Goal: Task Accomplishment & Management: Complete application form

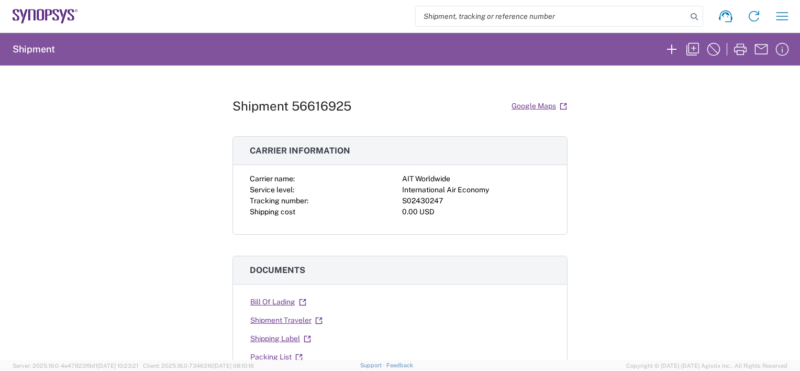
click at [39, 13] on icon at bounding box center [45, 16] width 65 height 15
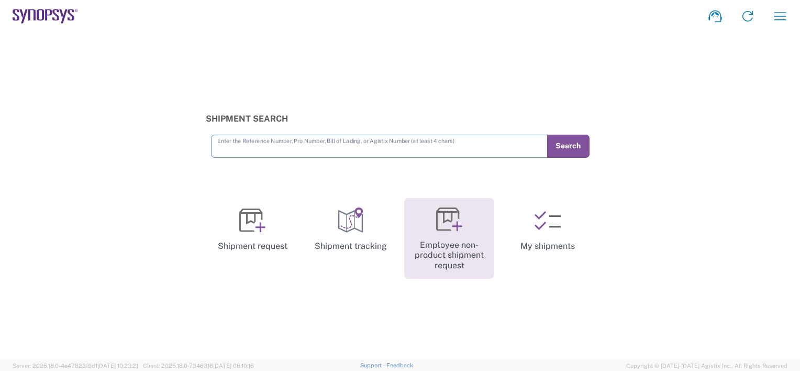
click at [448, 227] on icon at bounding box center [449, 219] width 26 height 26
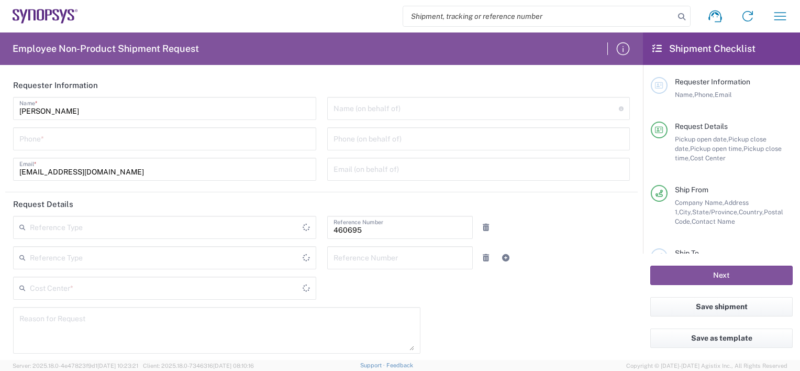
type input "Department"
type input "US01, SDG, M, HAPSOp 460695"
type input "[GEOGRAPHIC_DATA]"
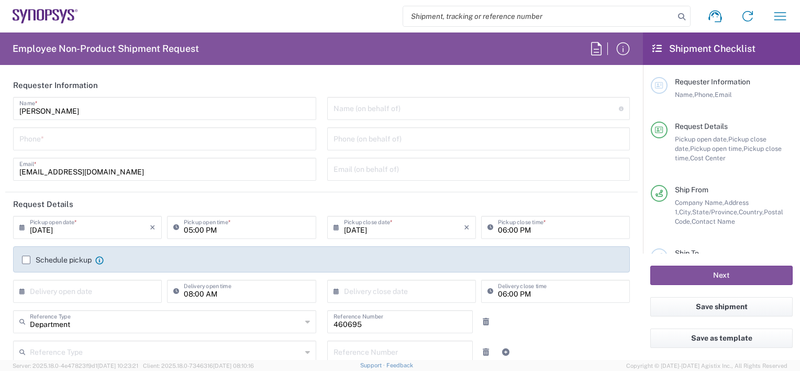
type input "[US_STATE]"
type input "[GEOGRAPHIC_DATA]"
type input "Delivered at Place"
type input "Headquarters USSV"
click at [46, 14] on icon at bounding box center [48, 14] width 7 height 11
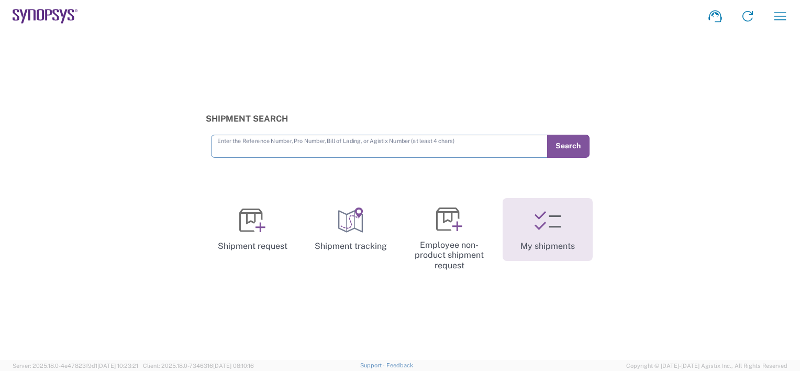
click at [549, 242] on link "My shipments" at bounding box center [548, 229] width 90 height 63
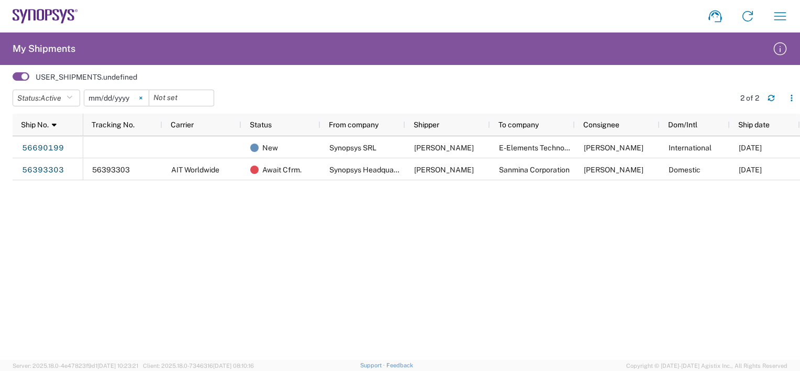
click at [142, 96] on icon at bounding box center [140, 97] width 3 height 3
click at [61, 95] on span "Active" at bounding box center [50, 98] width 21 height 8
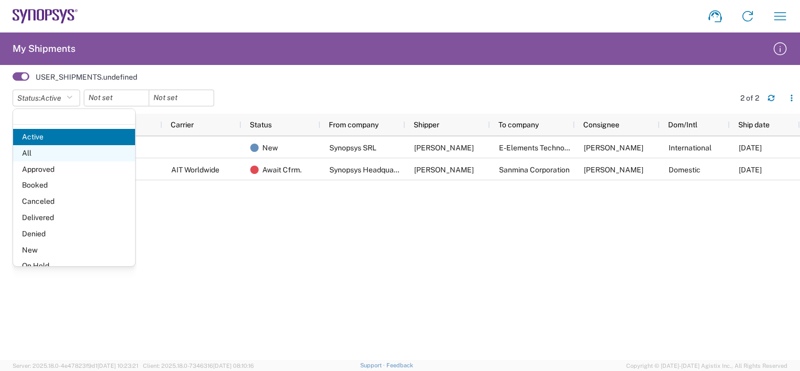
click at [47, 151] on span "All" at bounding box center [74, 153] width 122 height 16
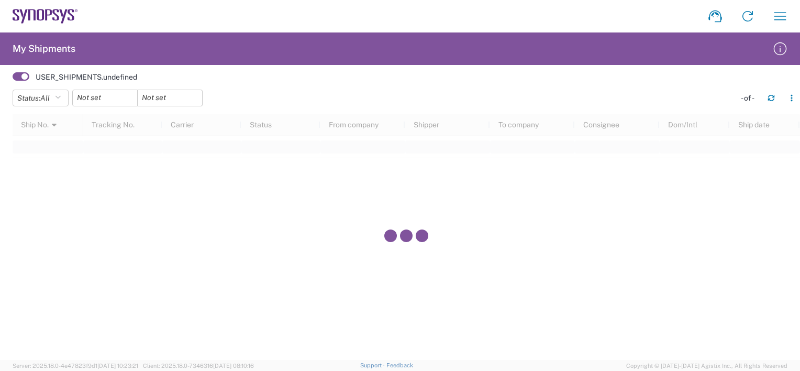
click at [31, 6] on agx-form-navbar "Shipment request Shipment tracking Employee non-product shipment request My shi…" at bounding box center [400, 16] width 800 height 32
click at [50, 14] on icon at bounding box center [48, 14] width 7 height 11
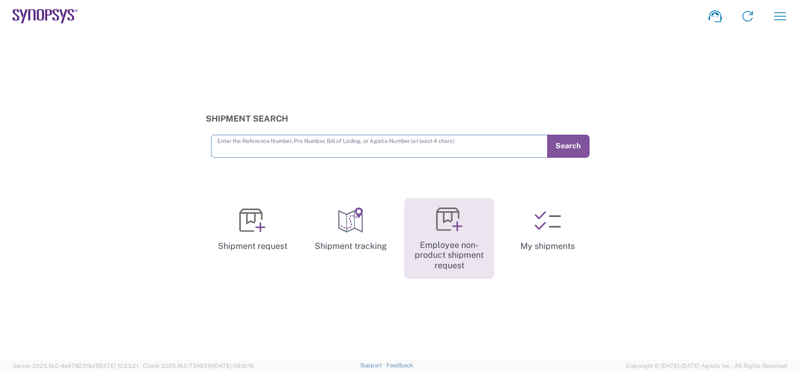
click at [446, 228] on icon at bounding box center [449, 219] width 26 height 26
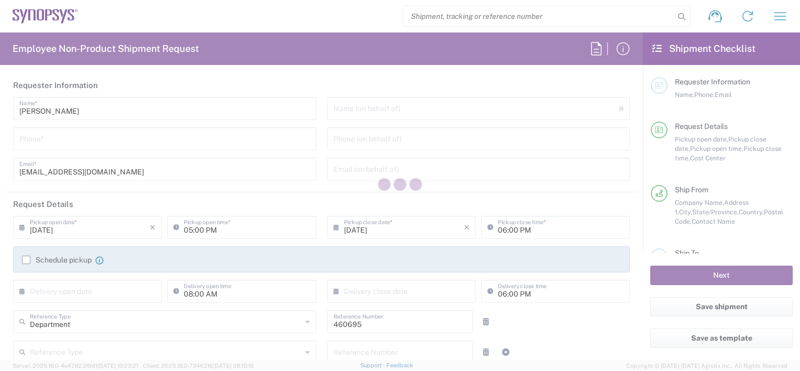
type input "US01, SDG, M, HAPSOp 460695"
type input "[US_STATE]"
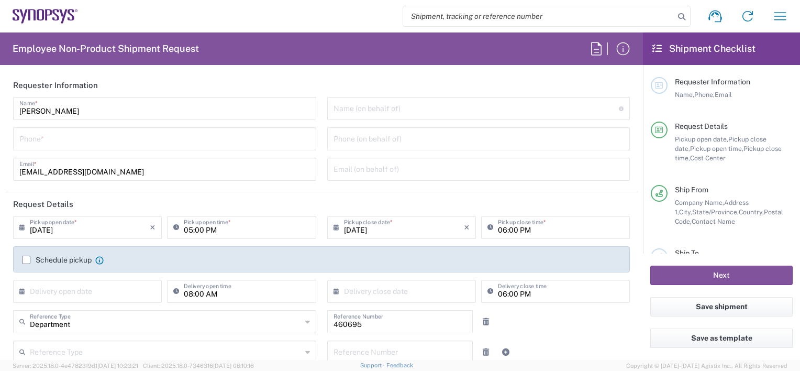
click at [50, 138] on input "tel" at bounding box center [164, 138] width 291 height 18
type input "6286667014"
drag, startPoint x: 219, startPoint y: 152, endPoint x: 227, endPoint y: 164, distance: 14.4
click at [219, 152] on div "Faizan Qureshi Name * 6286667014 Phone * faizanq@synopsys.com Email *" at bounding box center [165, 142] width 314 height 91
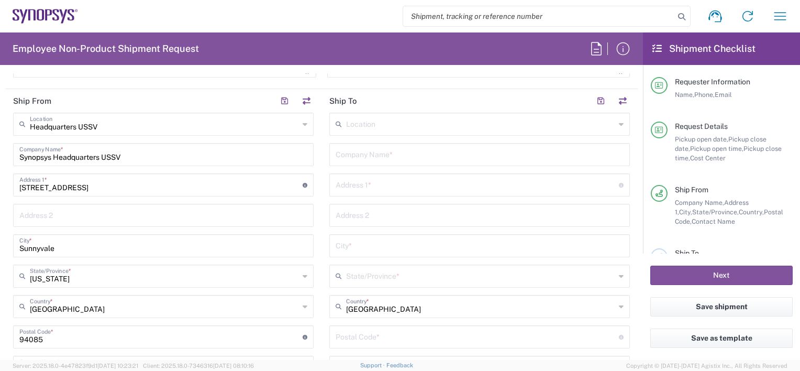
scroll to position [471, 0]
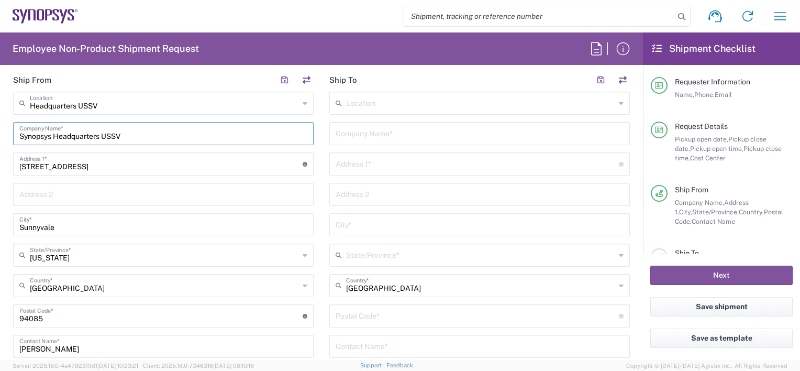
drag, startPoint x: 174, startPoint y: 137, endPoint x: 0, endPoint y: 134, distance: 173.8
click at [0, 135] on html "Shipment request Shipment tracking Employee non-product shipment request My shi…" at bounding box center [400, 185] width 800 height 371
type input "a"
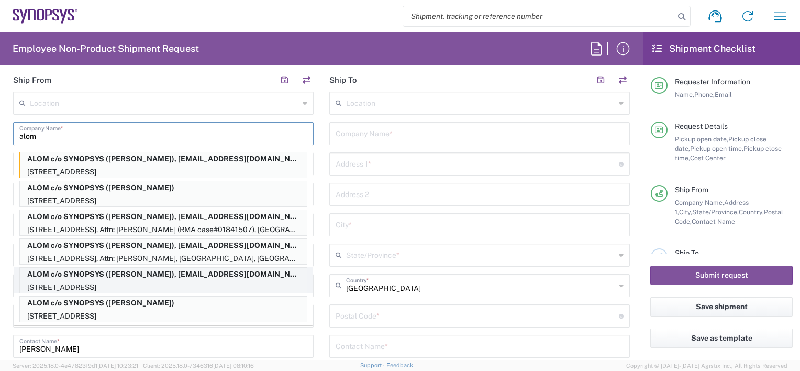
click at [161, 276] on p "ALOM c/o SYNOPSYS (Nirali Trivedi), synopsyssupport@alom.com" at bounding box center [163, 274] width 287 height 13
type input "ALOM c/o SYNOPSYS"
type input "[STREET_ADDRESS]"
type input "Fremont"
type input "94539"
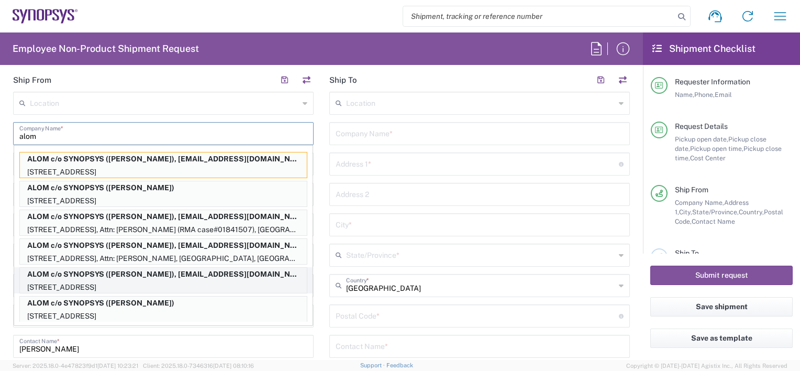
type input "[PERSON_NAME]"
type input "4086498039"
type input "synopsyssupport@alom.com"
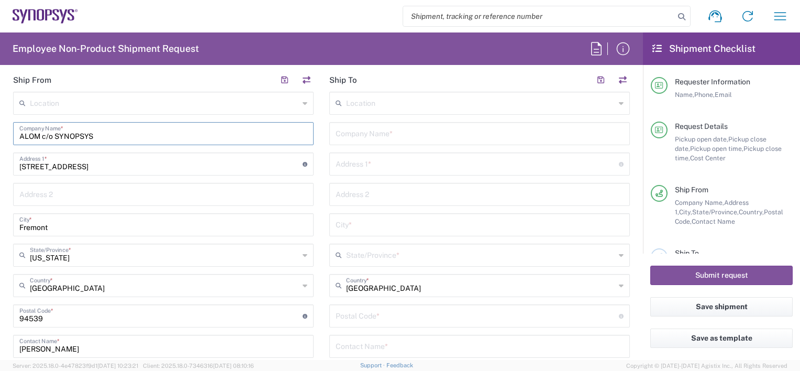
click at [355, 135] on input "text" at bounding box center [480, 133] width 288 height 18
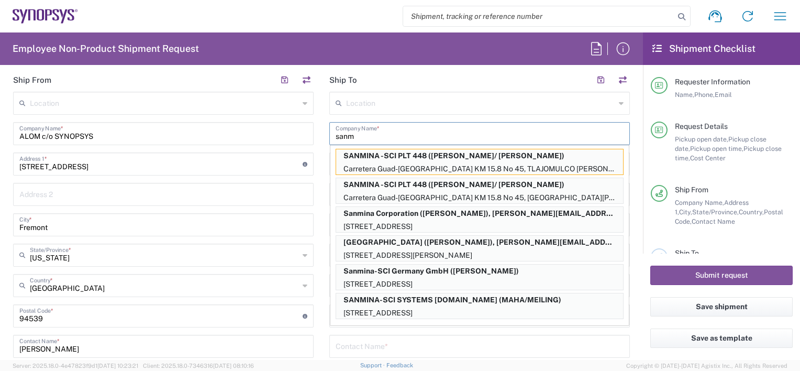
scroll to position [0, 0]
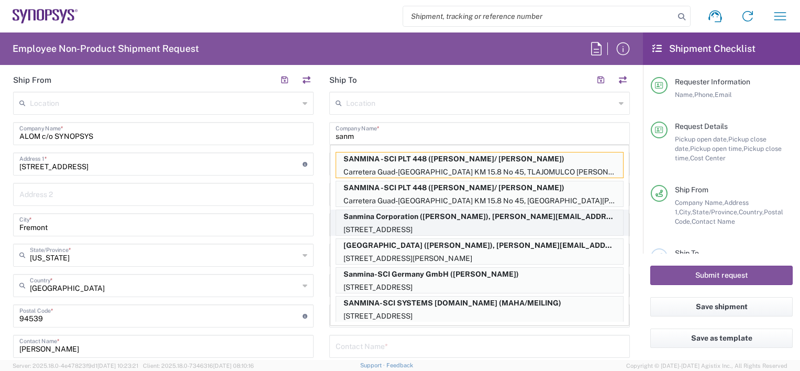
click at [500, 220] on p "Sanmina Corporation (Lisa Phan), alex@premiercircuits.com" at bounding box center [479, 216] width 287 height 13
type input "Sanmina Corporation"
type input "60 E. Plumeria"
type input "san [PERSON_NAME]"
type input "[US_STATE]"
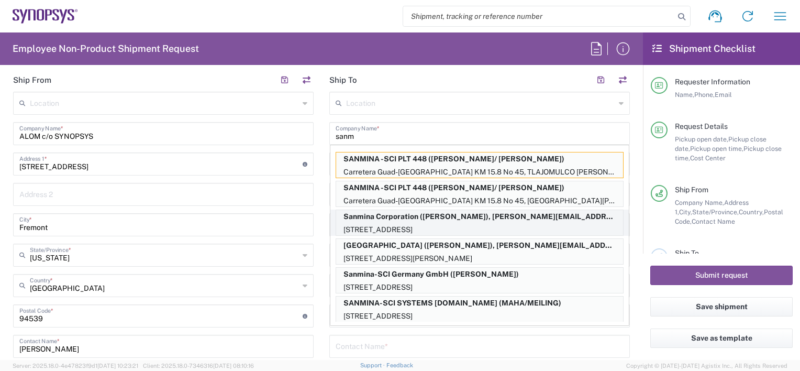
type input "95134"
type input "[PERSON_NAME]"
type input "9169908841"
type input "alex@premiercircuits.com"
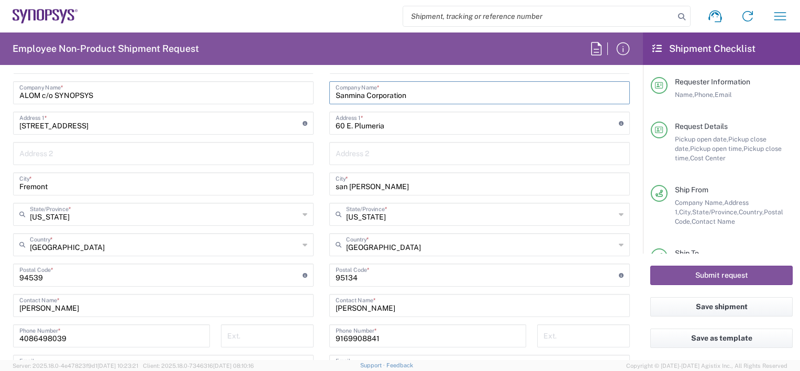
scroll to position [576, 0]
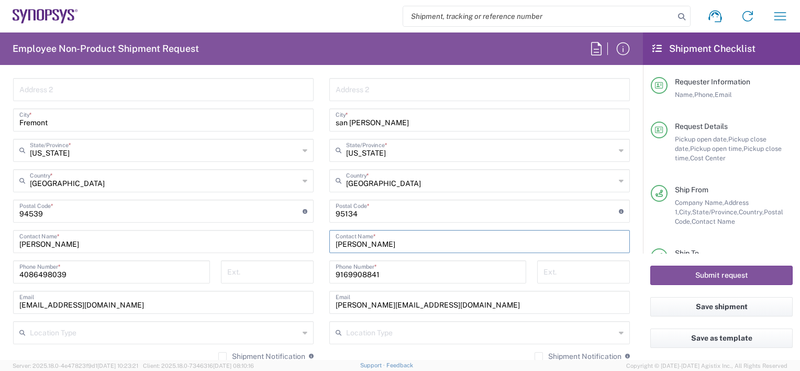
drag, startPoint x: 381, startPoint y: 243, endPoint x: 274, endPoint y: 235, distance: 107.2
click at [282, 236] on div "Ship From Location Aachen DE04 Agrate Brianza IT01 Aschheim DE02 Atlanta US60 A…" at bounding box center [321, 196] width 632 height 467
type input "[PERSON_NAME]"
drag, startPoint x: 438, startPoint y: 303, endPoint x: 325, endPoint y: 271, distance: 117.0
click at [273, 295] on div "Ship From Location Aachen DE04 Agrate Brianza IT01 Aschheim DE02 Atlanta US60 A…" at bounding box center [321, 196] width 632 height 467
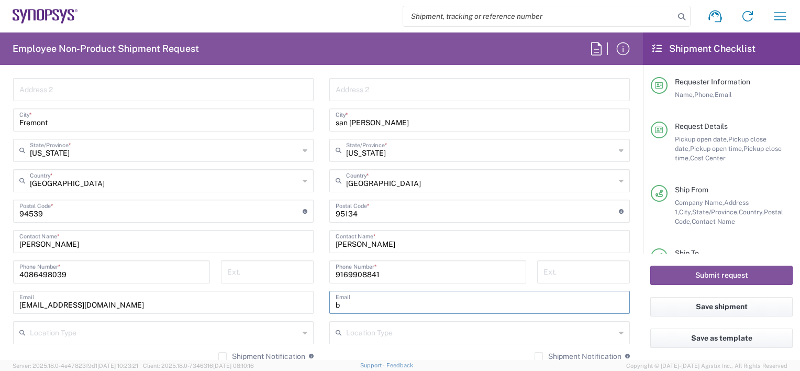
type input "billy.lo@sanmina.com"
type input "[PERSON_NAME]"
drag, startPoint x: 427, startPoint y: 306, endPoint x: 215, endPoint y: 291, distance: 212.0
click at [217, 291] on div "Ship From Location Aachen DE04 Agrate Brianza IT01 Aschheim DE02 Atlanta US60 A…" at bounding box center [321, 196] width 632 height 467
drag, startPoint x: 413, startPoint y: 301, endPoint x: 206, endPoint y: 275, distance: 208.4
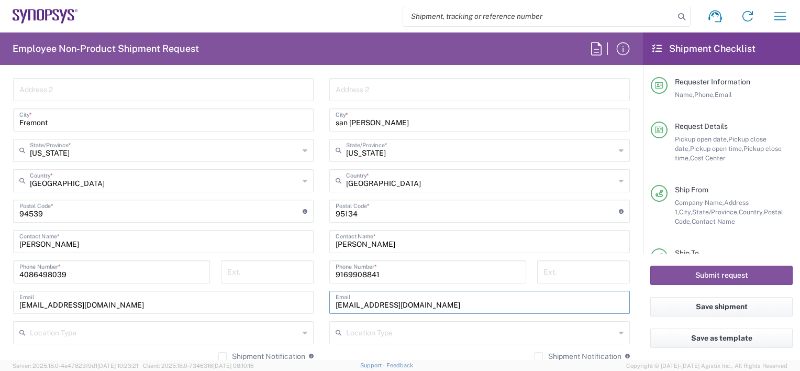
click at [204, 279] on div "Ship From Location Aachen DE04 Agrate Brianza IT01 Aschheim DE02 Atlanta US60 A…" at bounding box center [321, 196] width 632 height 467
drag, startPoint x: 394, startPoint y: 306, endPoint x: 421, endPoint y: 302, distance: 27.5
click at [394, 306] on input "[EMAIL_ADDRESS][DOMAIN_NAME]" at bounding box center [480, 301] width 288 height 18
drag, startPoint x: 435, startPoint y: 302, endPoint x: 276, endPoint y: 284, distance: 159.6
click at [276, 284] on div "Ship From Location Aachen DE04 Agrate Brianza IT01 Aschheim DE02 Atlanta US60 A…" at bounding box center [321, 196] width 632 height 467
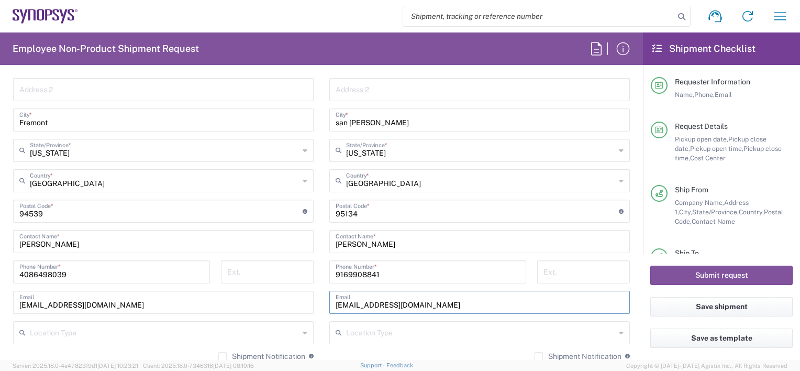
paste input "ssjblo (Billy Lo) <billy.lo@sanmina.com>"
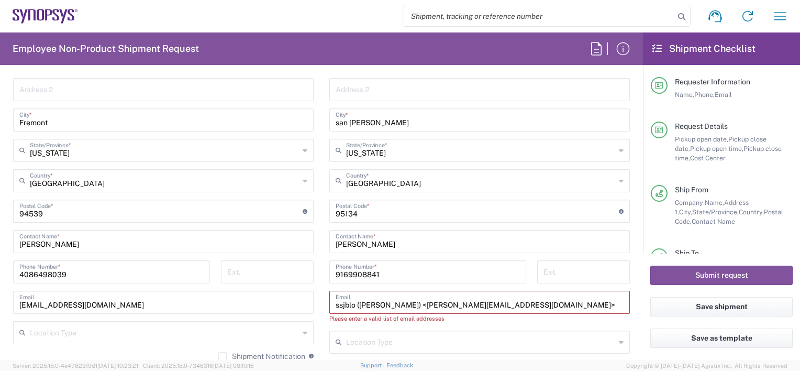
click at [356, 299] on input "ssjblo (Billy Lo) <billy.lo@sanmina.com>" at bounding box center [480, 301] width 288 height 18
drag, startPoint x: 391, startPoint y: 304, endPoint x: 249, endPoint y: 297, distance: 142.0
click at [257, 299] on div "Ship From Location Aachen DE04 Agrate Brianza IT01 Aschheim DE02 Atlanta US60 A…" at bounding box center [321, 201] width 632 height 477
click at [433, 306] on input "billy.lo@sanmina.com>" at bounding box center [480, 301] width 288 height 18
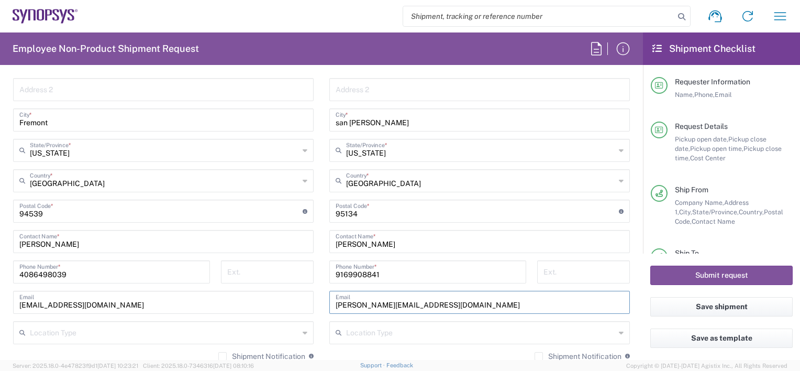
type input "billy.lo@sanmina.com"
drag, startPoint x: 529, startPoint y: 283, endPoint x: 538, endPoint y: 283, distance: 8.9
click at [531, 283] on div "Ext." at bounding box center [583, 275] width 104 height 30
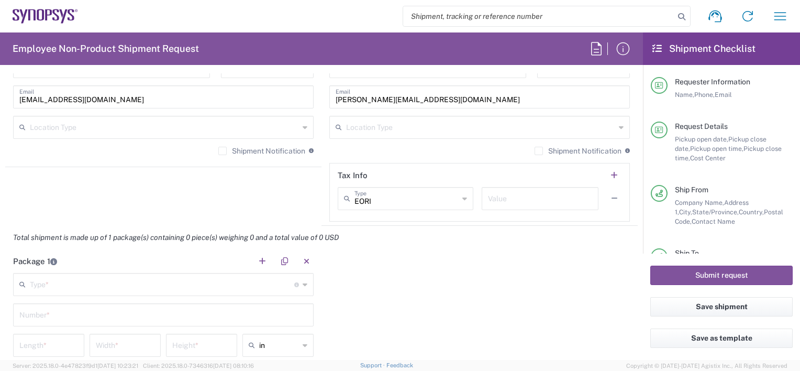
scroll to position [785, 0]
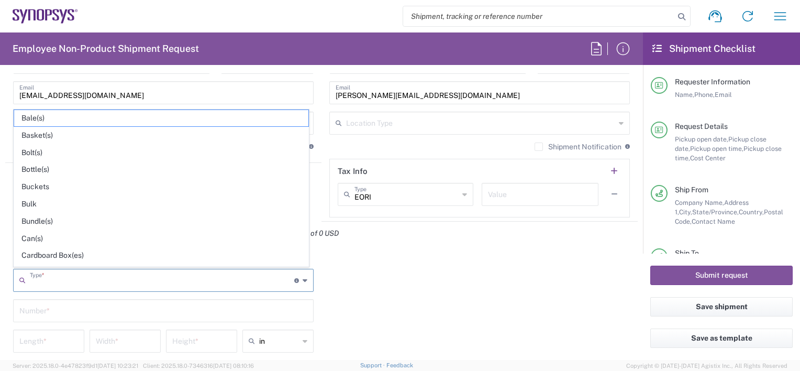
click at [70, 283] on input "text" at bounding box center [162, 279] width 264 height 18
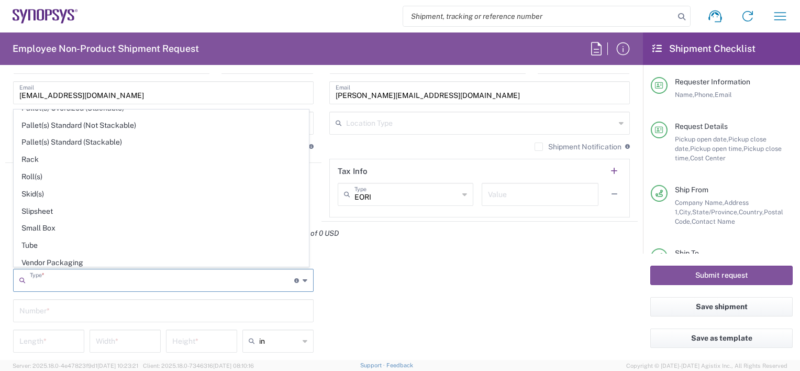
scroll to position [487, 0]
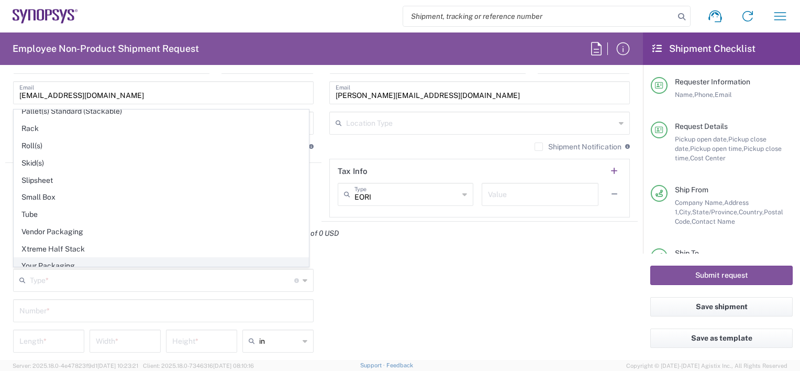
click at [45, 258] on span "Your Packaging" at bounding box center [161, 266] width 294 height 16
type input "Your Packaging"
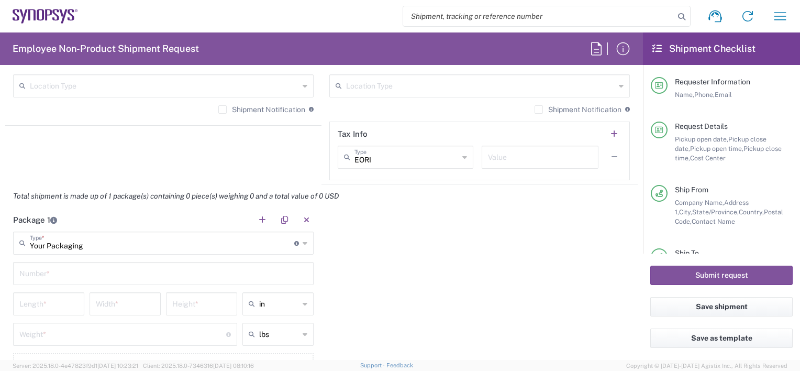
scroll to position [995, 0]
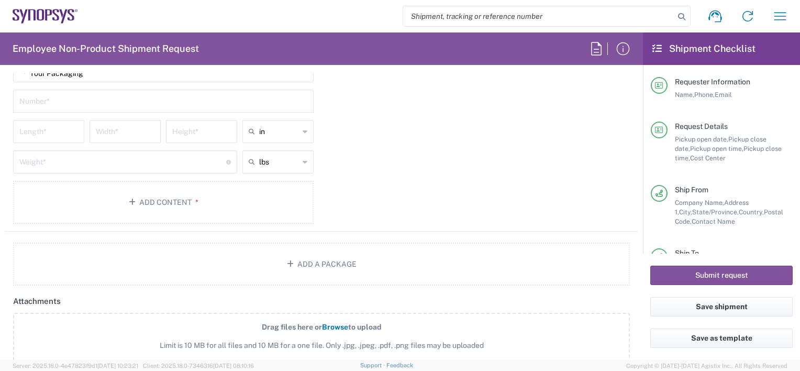
click at [58, 105] on input "text" at bounding box center [163, 100] width 288 height 18
click at [35, 98] on input "text" at bounding box center [163, 100] width 288 height 18
type input "1"
click at [47, 123] on input "number" at bounding box center [48, 130] width 59 height 18
type input "40"
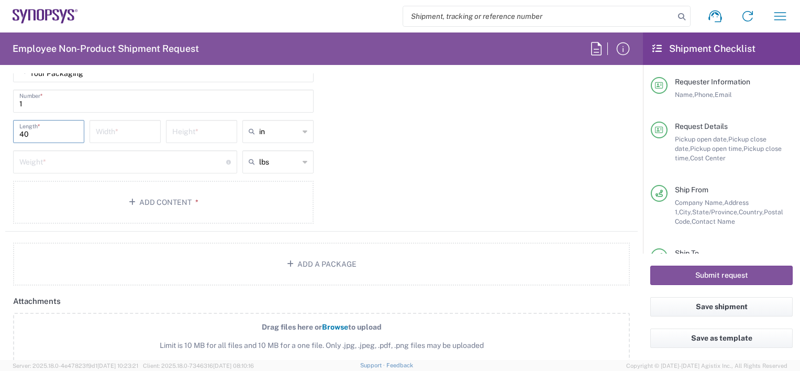
click at [132, 126] on input "number" at bounding box center [125, 130] width 59 height 18
type input "44"
click at [204, 135] on input "number" at bounding box center [201, 130] width 59 height 18
drag, startPoint x: 207, startPoint y: 137, endPoint x: 90, endPoint y: 117, distance: 118.9
click at [90, 117] on main "Your Packaging Type * Material used to package goods Bale(s) Basket(s) Bolt(s) …" at bounding box center [163, 143] width 316 height 168
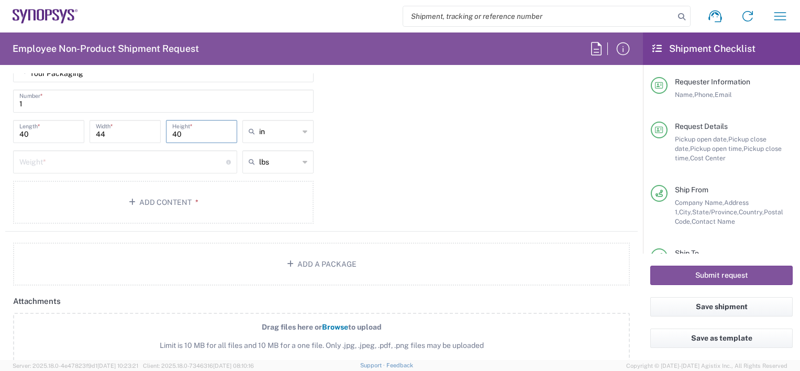
type input "40"
click at [46, 161] on input "number" at bounding box center [122, 161] width 207 height 18
type input "6"
type input "100"
click at [149, 200] on button "Add Content *" at bounding box center [163, 202] width 300 height 43
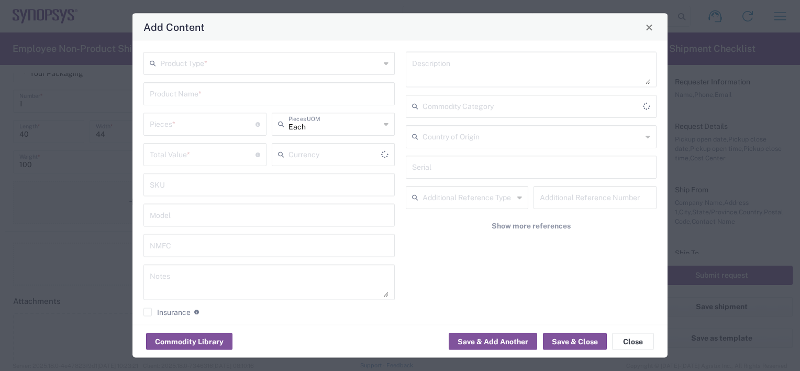
type input "US Dollar"
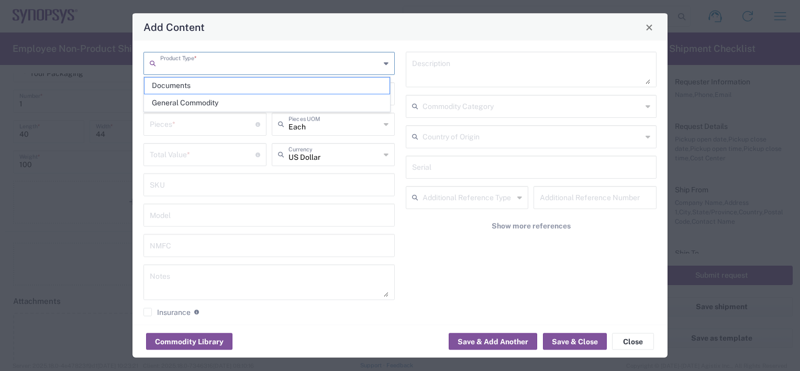
click at [222, 70] on input "text" at bounding box center [270, 62] width 220 height 18
click at [190, 101] on span "General Commodity" at bounding box center [266, 103] width 245 height 16
type input "General Commodity"
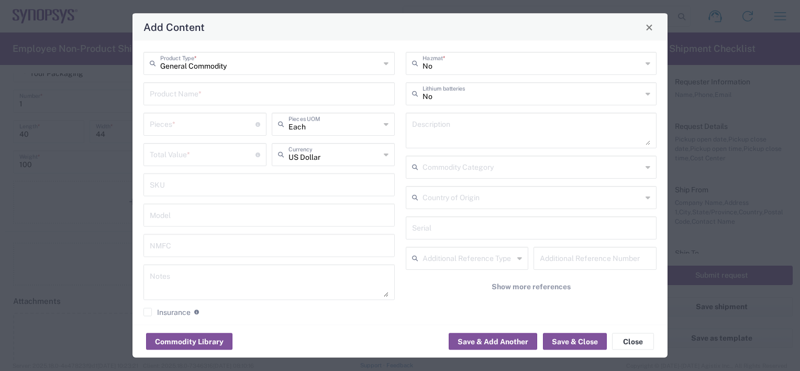
click at [196, 90] on input "text" at bounding box center [269, 93] width 239 height 18
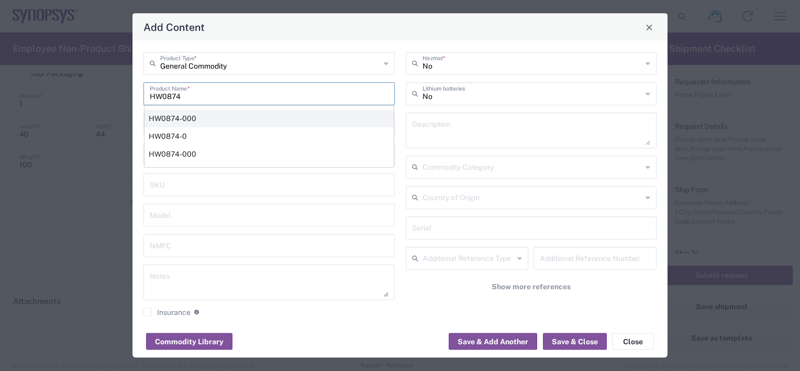
click at [199, 114] on div "HW0874-000" at bounding box center [268, 118] width 249 height 18
type input "HW0874-000"
type textarea "HAPS-100 Module 4F -2 HW"
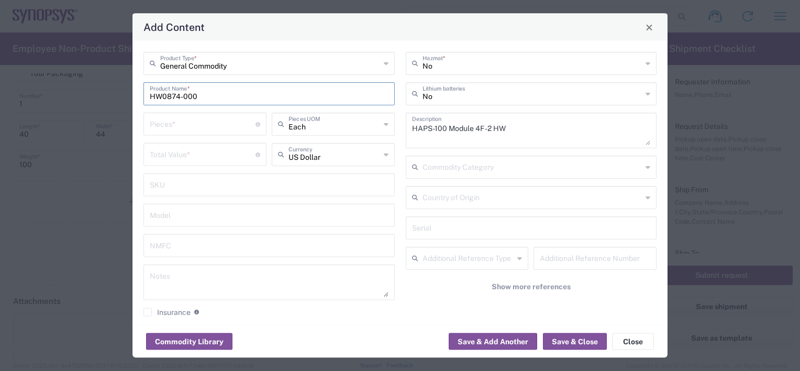
click at [201, 124] on input "number" at bounding box center [203, 123] width 106 height 18
type input "1"
click at [205, 150] on input "number" at bounding box center [203, 153] width 106 height 18
type input "36000"
click at [444, 224] on input "text" at bounding box center [531, 227] width 239 height 18
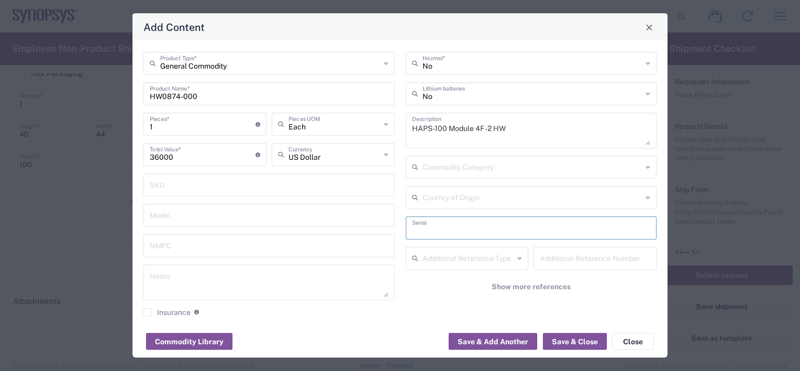
paste input "E109081"
type input "E109081"
click at [569, 339] on button "Save & Close" at bounding box center [575, 341] width 64 height 17
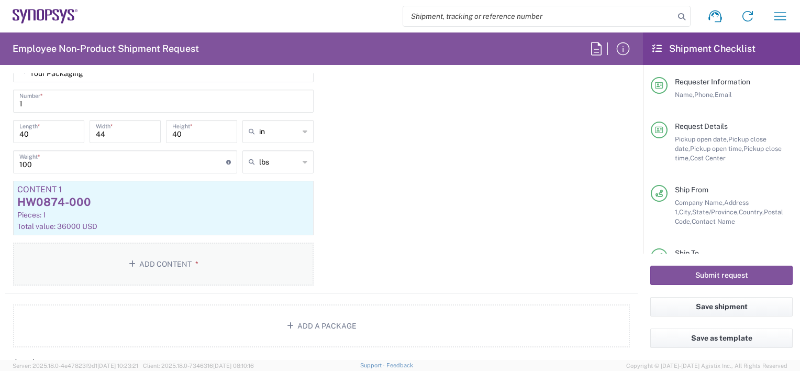
click at [165, 260] on button "Add Content *" at bounding box center [163, 263] width 300 height 43
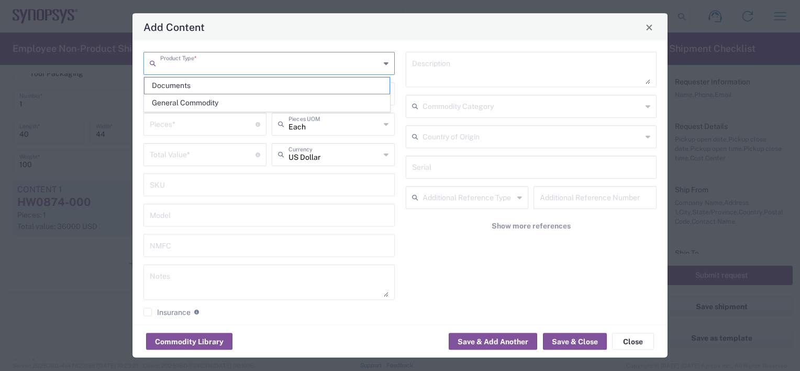
click at [241, 62] on input "text" at bounding box center [270, 62] width 220 height 18
click at [182, 108] on span "General Commodity" at bounding box center [266, 103] width 245 height 16
type input "General Commodity"
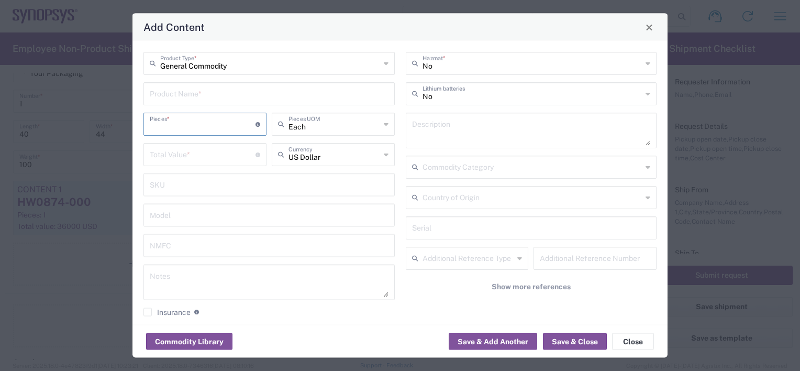
click at [187, 123] on input "number" at bounding box center [203, 123] width 106 height 18
click at [185, 95] on input "text" at bounding box center [269, 93] width 239 height 18
click at [188, 92] on input "text" at bounding box center [269, 93] width 239 height 18
type input "HW1096-000"
click at [173, 124] on input "number" at bounding box center [203, 123] width 106 height 18
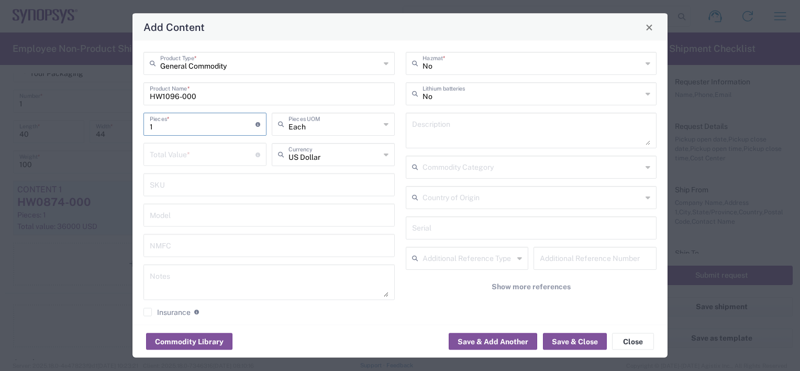
type input "1"
click at [179, 157] on input "number" at bounding box center [203, 153] width 106 height 18
type input "37000"
click at [456, 226] on input "text" at bounding box center [531, 227] width 239 height 18
paste input "E101120"
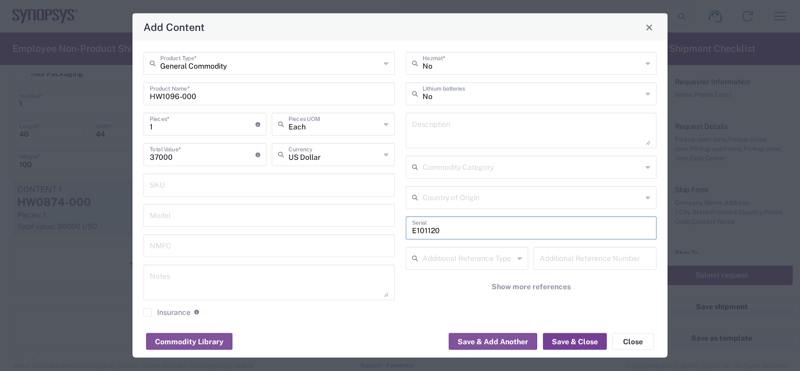
type input "E101120"
click at [569, 339] on button "Save & Close" at bounding box center [575, 341] width 64 height 17
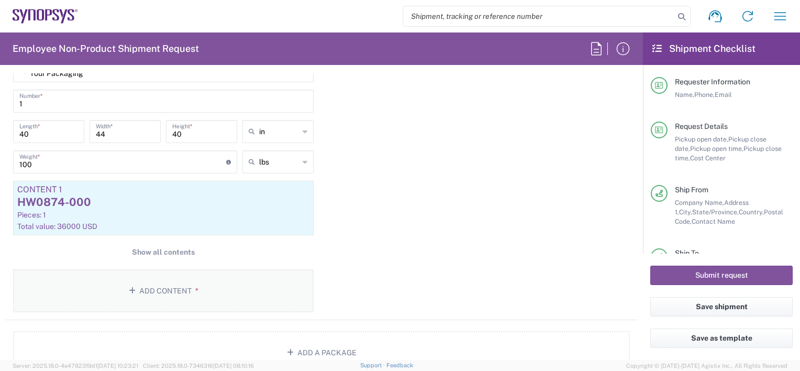
click at [163, 288] on button "Add Content *" at bounding box center [163, 290] width 300 height 43
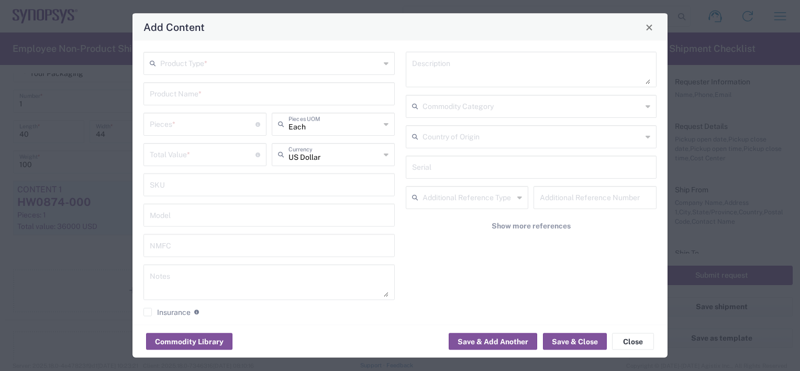
click at [215, 66] on input "text" at bounding box center [270, 62] width 220 height 18
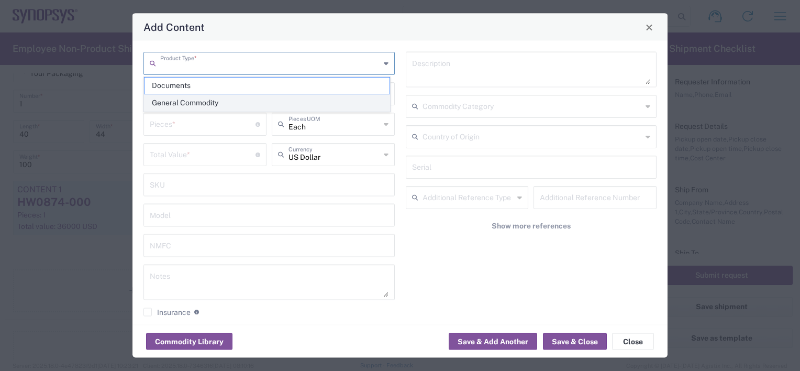
click at [191, 104] on span "General Commodity" at bounding box center [266, 103] width 245 height 16
type input "General Commodity"
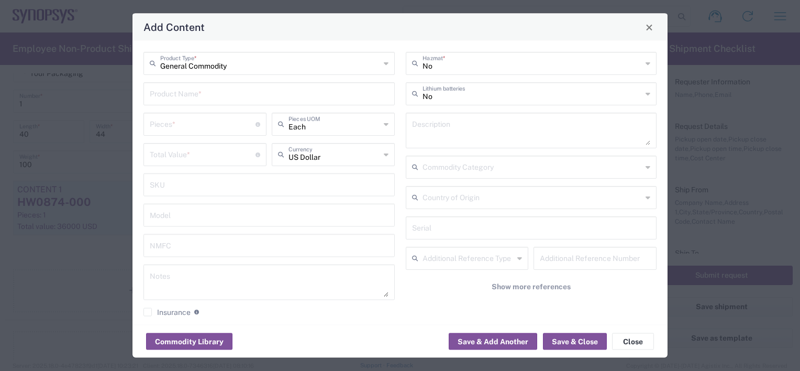
click at [201, 93] on input "text" at bounding box center [269, 93] width 239 height 18
paste input "HW0901-00"
type input "HW0901-00"
click at [197, 119] on input "number" at bounding box center [203, 123] width 106 height 18
type input "1"
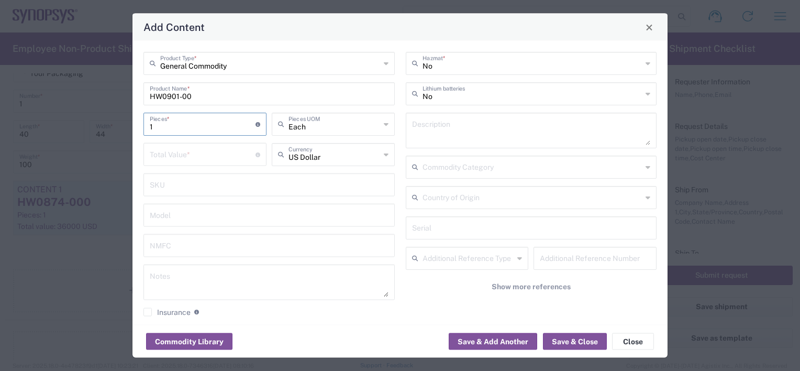
click at [230, 154] on input "number" at bounding box center [203, 153] width 106 height 18
type input "36000"
click at [576, 342] on button "Save & Close" at bounding box center [575, 341] width 64 height 17
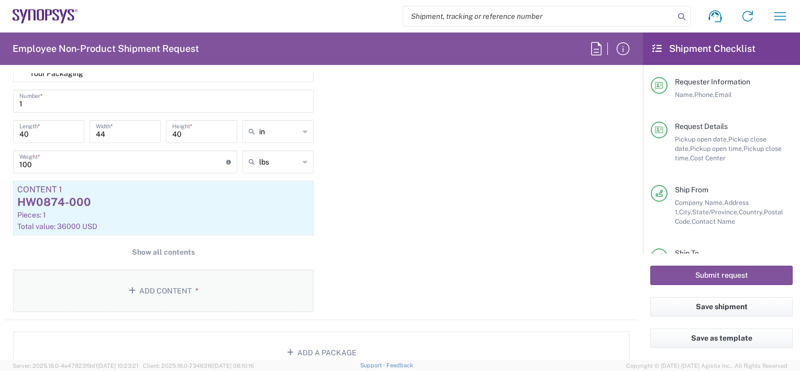
click at [172, 286] on button "Add Content *" at bounding box center [163, 290] width 300 height 43
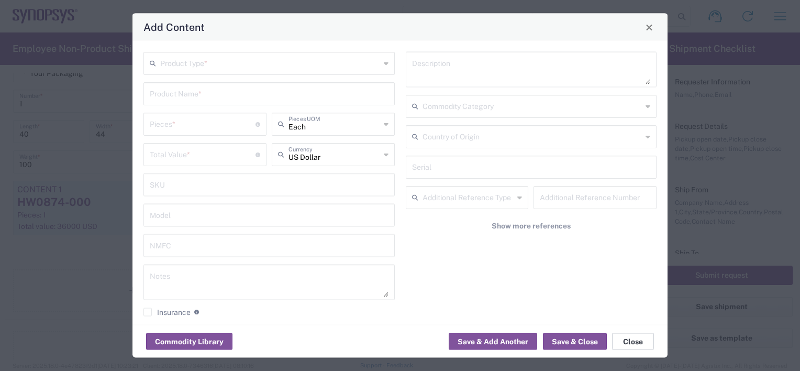
click at [643, 345] on button "Close" at bounding box center [633, 341] width 42 height 17
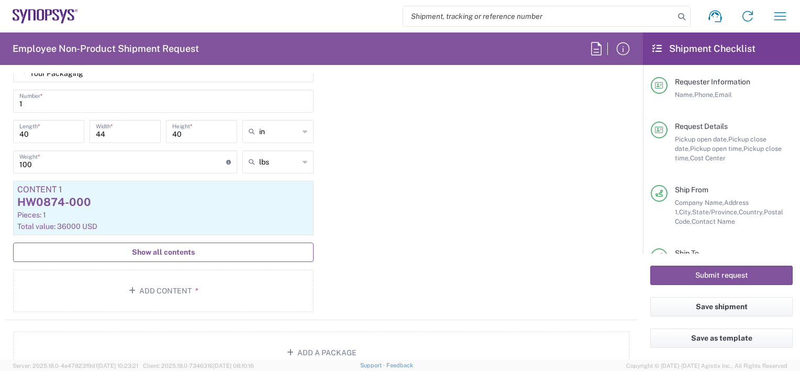
click at [149, 257] on button "Show all contents" at bounding box center [163, 251] width 300 height 19
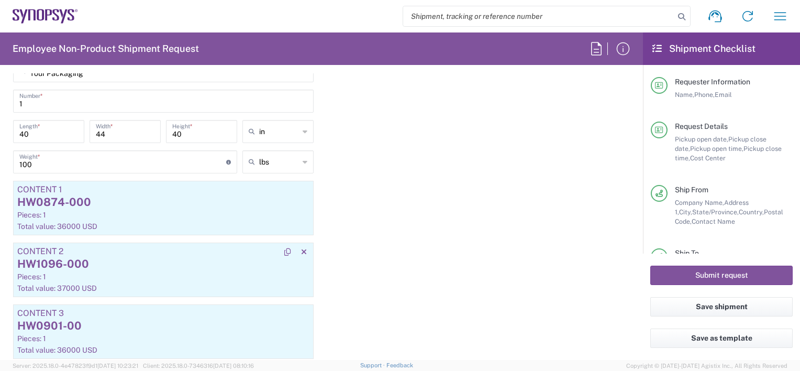
click at [86, 262] on div "HW1096-000" at bounding box center [163, 264] width 292 height 16
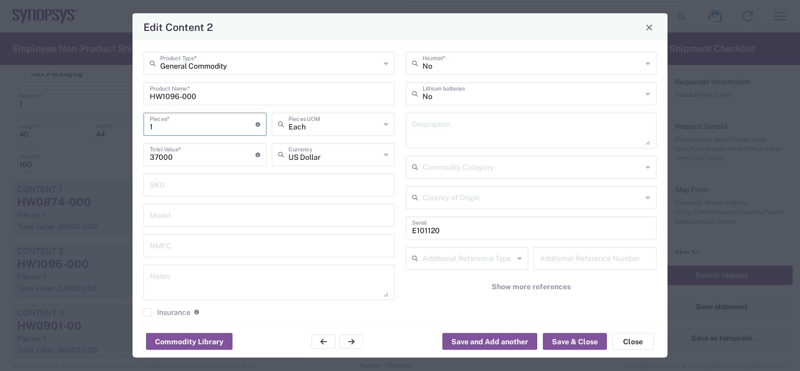
drag, startPoint x: 184, startPoint y: 129, endPoint x: 109, endPoint y: 128, distance: 74.4
click at [109, 128] on div "Edit Content 2 General Commodity Product Type * HW1096-000 Product Name * 1 Pie…" at bounding box center [400, 185] width 800 height 371
type input "3"
type input "111000"
type input "3"
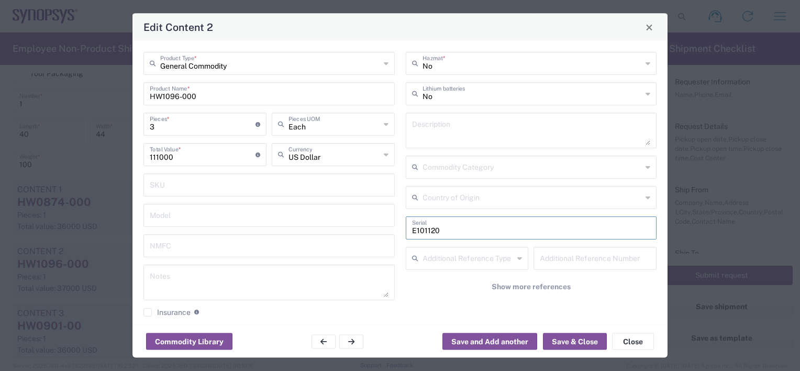
click at [462, 225] on input "E101120" at bounding box center [531, 227] width 239 height 18
paste input "E021163 E099648"
type input "E101120 E021163 E099648"
click at [566, 339] on button "Save & Close" at bounding box center [575, 341] width 64 height 17
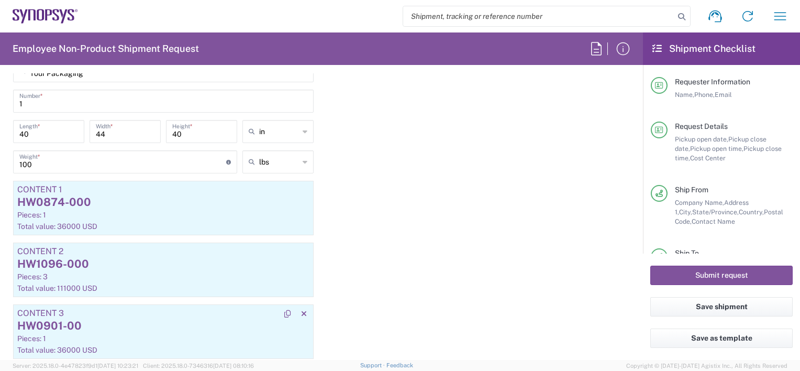
click at [88, 324] on div "HW0901-00" at bounding box center [163, 326] width 292 height 16
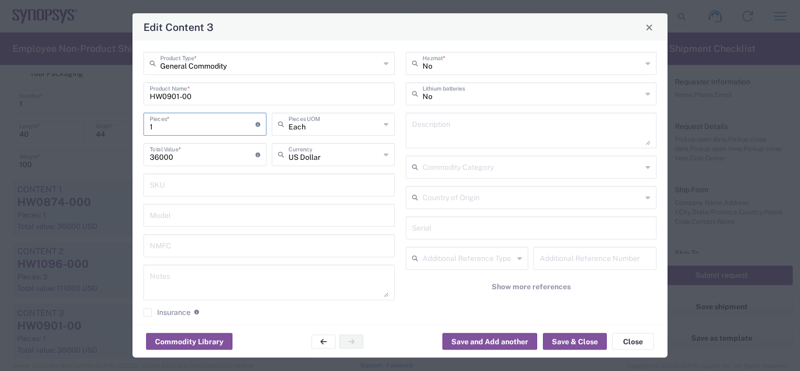
click at [175, 127] on input "1" at bounding box center [203, 123] width 106 height 18
type input "2"
type input "72000"
type input "2"
click at [469, 225] on input "text" at bounding box center [531, 227] width 239 height 18
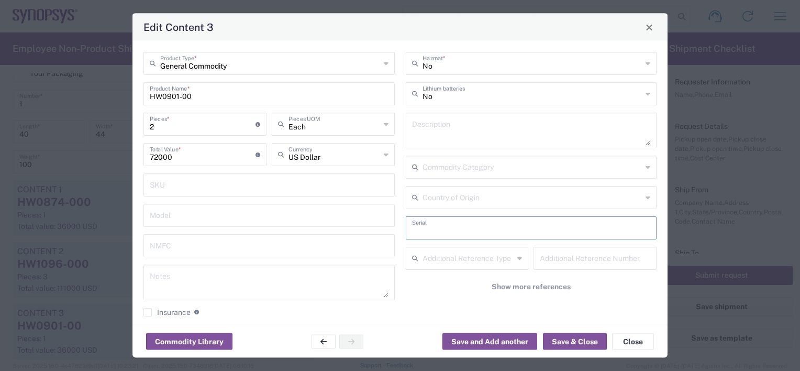
paste input "E099638"
click at [472, 233] on input "E099638" at bounding box center [531, 227] width 239 height 18
paste input "E063386"
type input "E099638 E063386"
click at [558, 341] on button "Save & Close" at bounding box center [575, 341] width 64 height 17
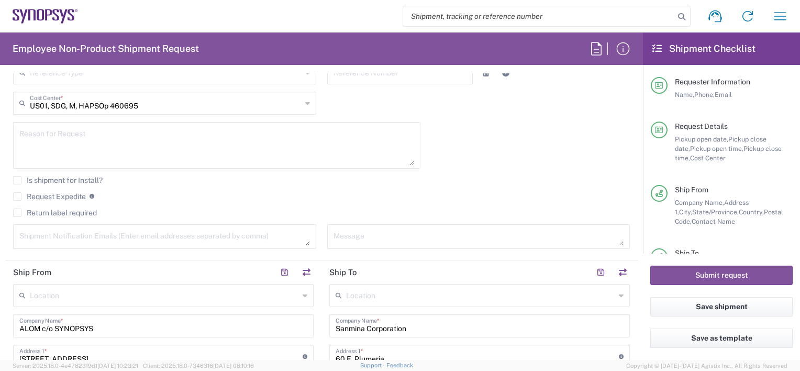
scroll to position [262, 0]
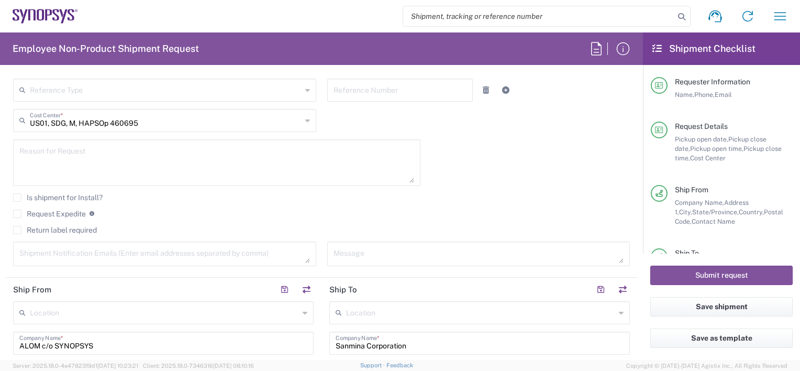
click at [48, 155] on textarea at bounding box center [216, 162] width 395 height 40
paste textarea "Please move the following RMA units to from ALOM to Sanmina SJ Attn: Billy on 9…"
click at [31, 170] on textarea "Please move the following RMA units to from ALOM to Sanmina SJ Attn: Billy on 9…" at bounding box center [216, 162] width 395 height 40
paste textarea "E109081 E101120 E099638 E021163 E099648 E063386"
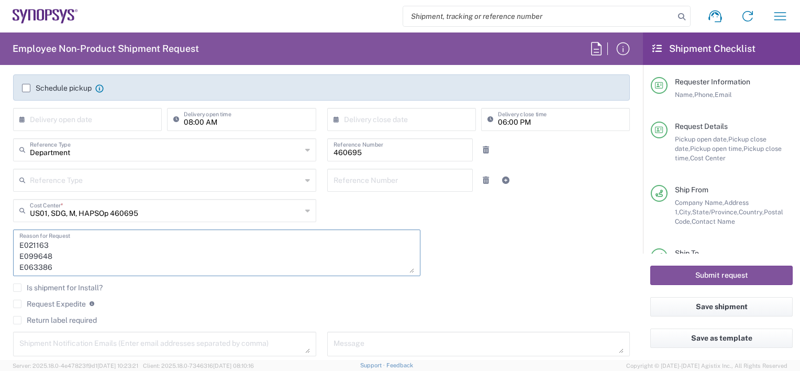
scroll to position [209, 0]
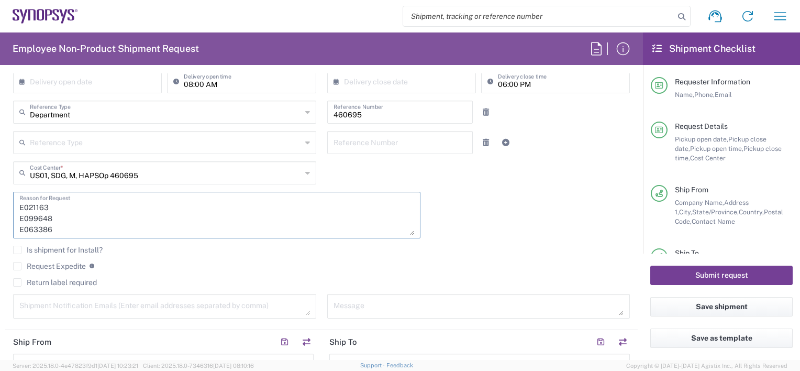
type textarea "Please move the following RMA units to from ALOM to Sanmina SJ Attn: [PERSON_NA…"
click at [725, 279] on button "Submit request" at bounding box center [721, 274] width 142 height 19
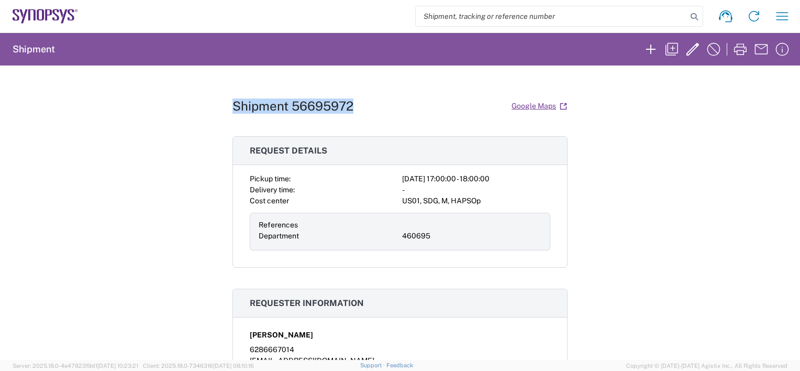
drag, startPoint x: 347, startPoint y: 109, endPoint x: 231, endPoint y: 110, distance: 116.2
click at [232, 110] on h1 "Shipment 56695972" at bounding box center [292, 105] width 121 height 15
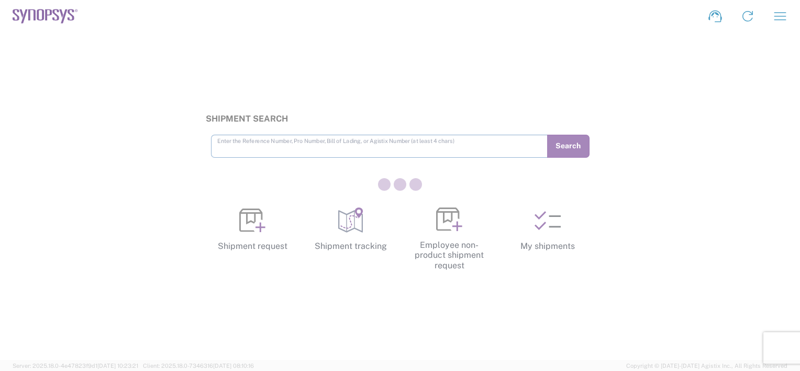
click at [446, 228] on div at bounding box center [400, 185] width 800 height 371
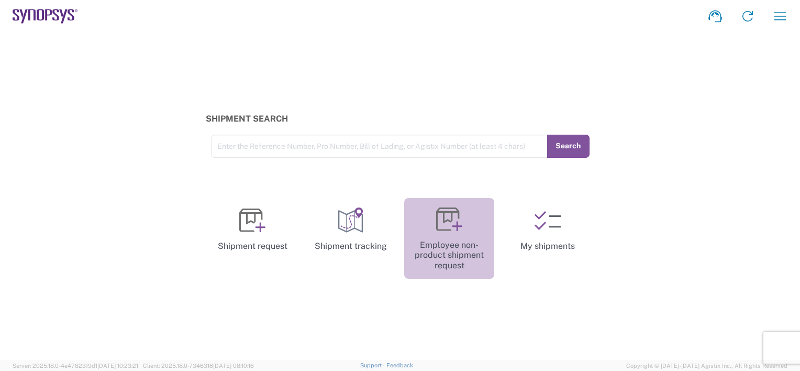
click at [452, 226] on icon at bounding box center [457, 226] width 10 height 10
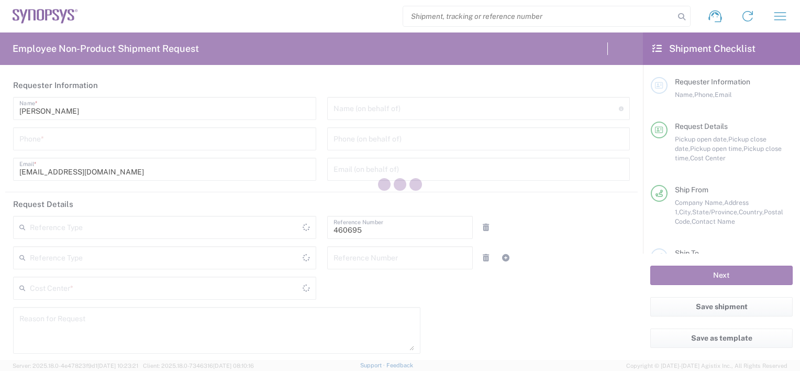
type input "US01, SDG, M, HAPSOp 460695"
type input "[GEOGRAPHIC_DATA]"
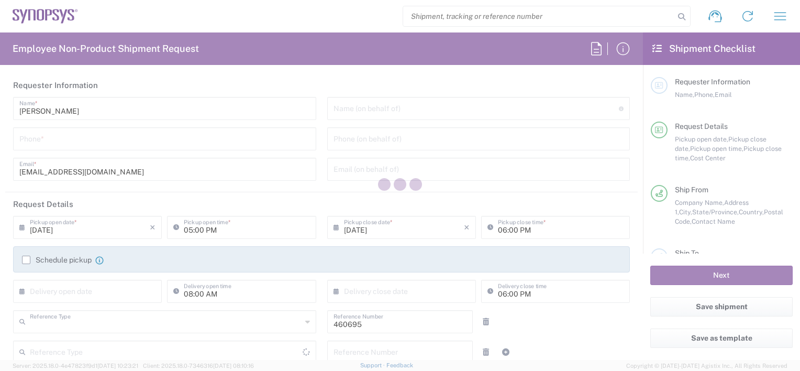
type input "Department"
type input "[US_STATE]"
type input "Delivered at Place"
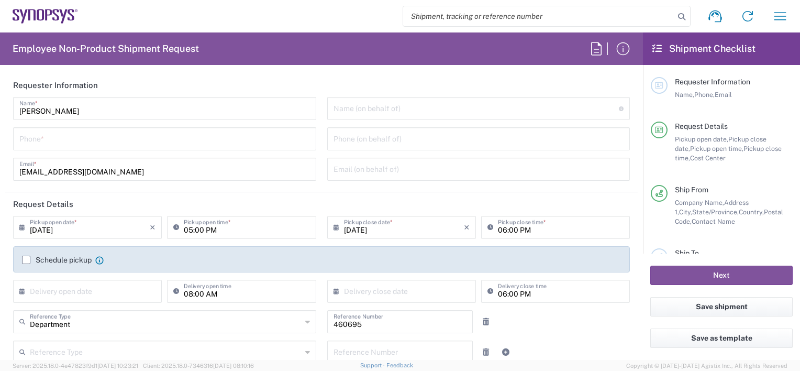
type input "[GEOGRAPHIC_DATA]"
click at [46, 140] on input "tel" at bounding box center [164, 138] width 291 height 18
type input "Headquarters USSV"
type input "6286667014"
type input "4086498039"
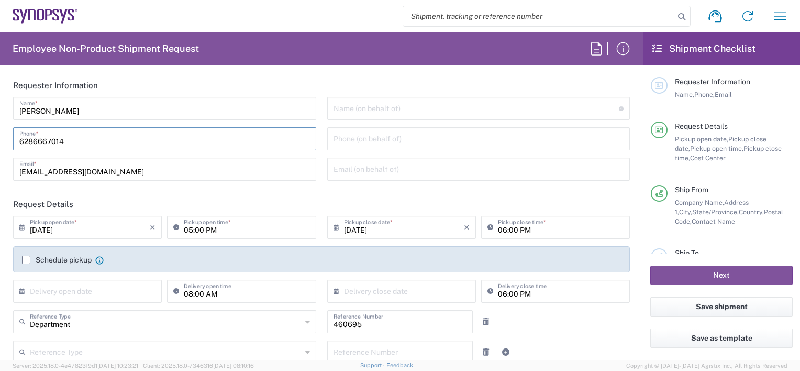
type input "Sanmina Corporation"
type input "60 E. Plumeria"
type input "san [PERSON_NAME]"
type input "[US_STATE]"
type input "95134"
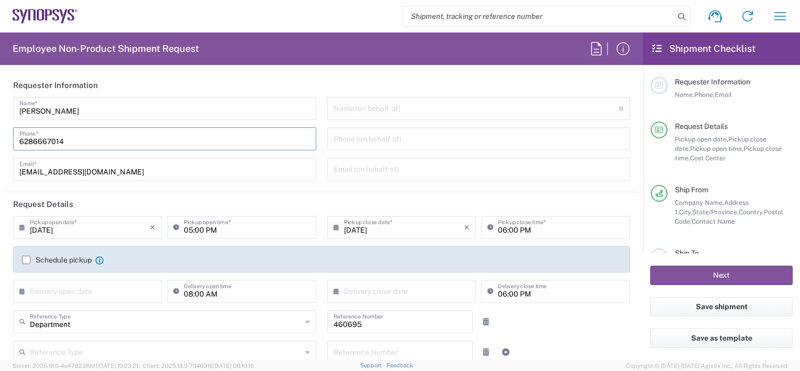
type input "[PERSON_NAME]"
type input "9169908841"
type input "billy.lo@sanmina.com"
type input "Your Packaging"
type input "1"
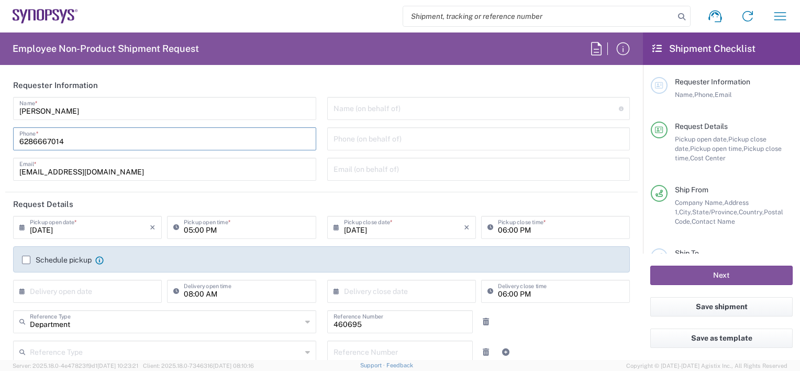
type input "40"
type input "44"
type input "40"
type input "100"
type input "[PERSON_NAME]"
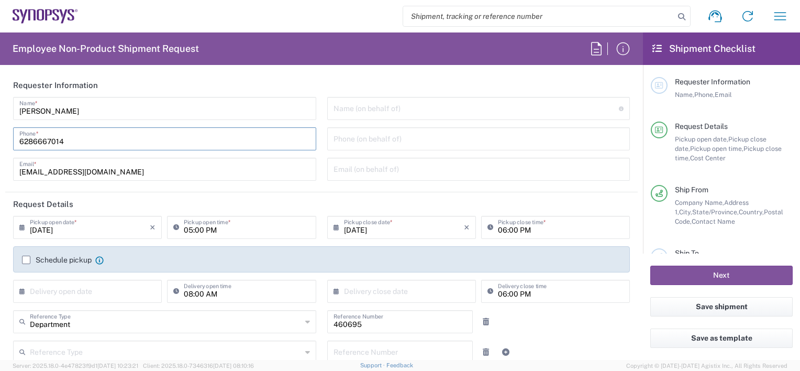
click at [86, 137] on input "6286667014" at bounding box center [164, 138] width 291 height 18
type input "6286667014"
type input "Headquarters USSV"
type input "6286667014"
click at [234, 152] on div "Faizan Qureshi Name * 6286667014 Phone * faizanq@synopsys.com Email *" at bounding box center [165, 142] width 314 height 91
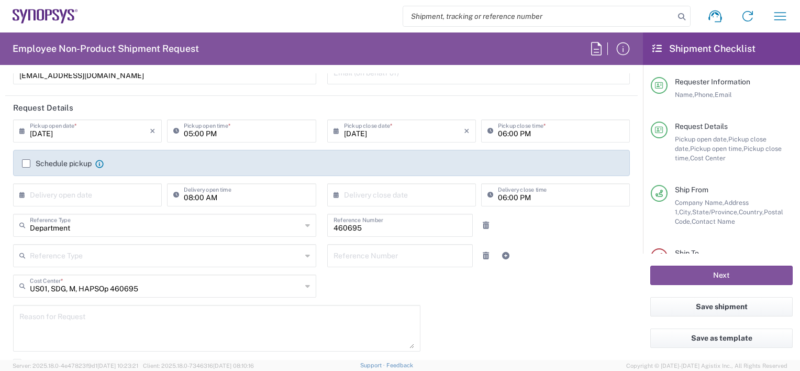
scroll to position [209, 0]
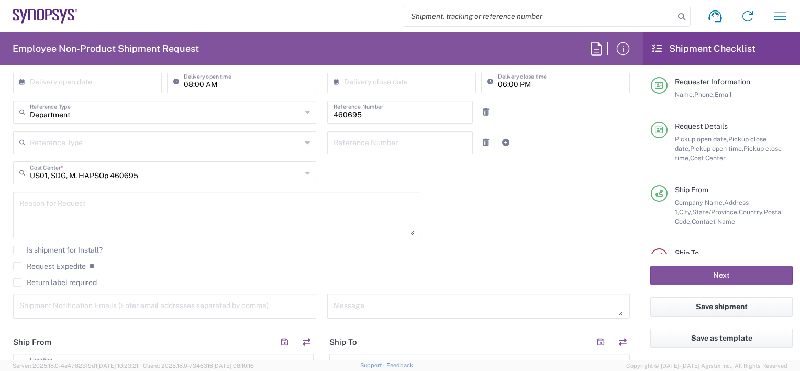
click at [75, 208] on textarea at bounding box center [216, 215] width 395 height 40
paste textarea "Please ship the following RMAs to Kitron on 09/4/25"
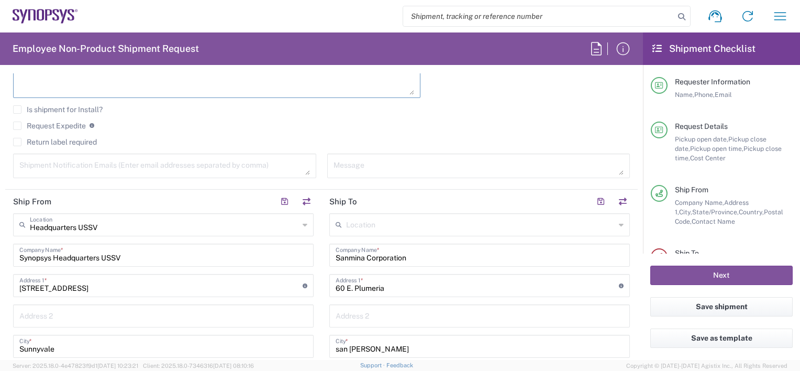
scroll to position [366, 0]
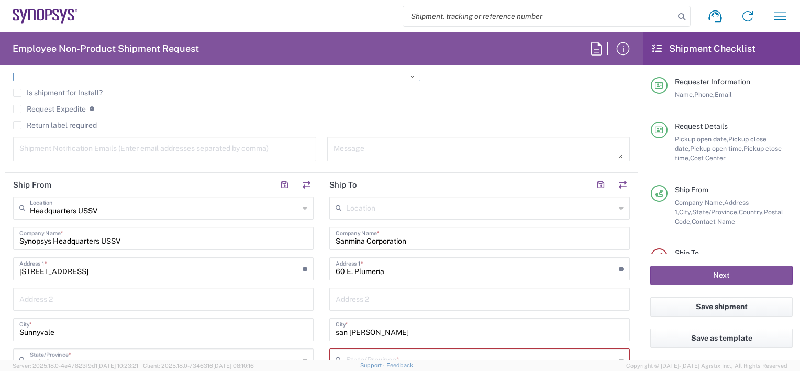
type textarea "Please ship the following RMAs to Kitron on 09/4/25"
drag, startPoint x: 161, startPoint y: 242, endPoint x: -2, endPoint y: 226, distance: 164.1
click at [0, 226] on html "Shipment request Shipment tracking Employee non-product shipment request My shi…" at bounding box center [400, 185] width 800 height 371
type input "a"
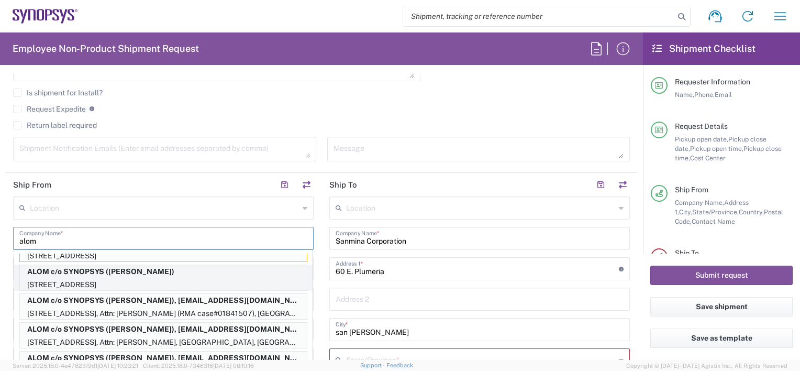
scroll to position [32, 0]
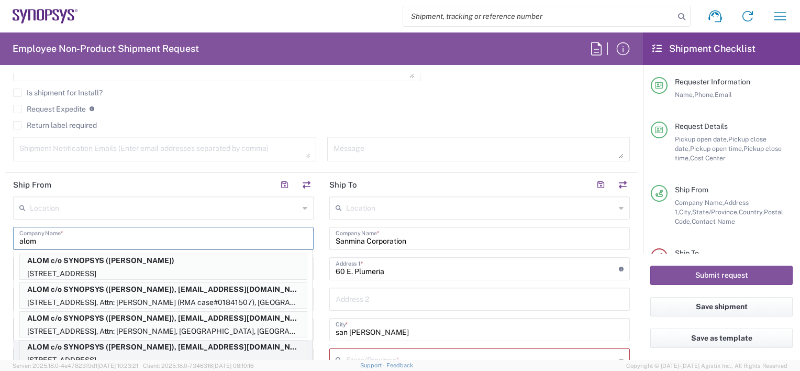
click at [190, 349] on p "ALOM c/o SYNOPSYS (Nirali Trivedi), synopsyssupport@alom.com" at bounding box center [163, 346] width 287 height 13
type input "ALOM c/o SYNOPSYS"
type input "[STREET_ADDRESS]"
type input "Fremont"
type input "94539"
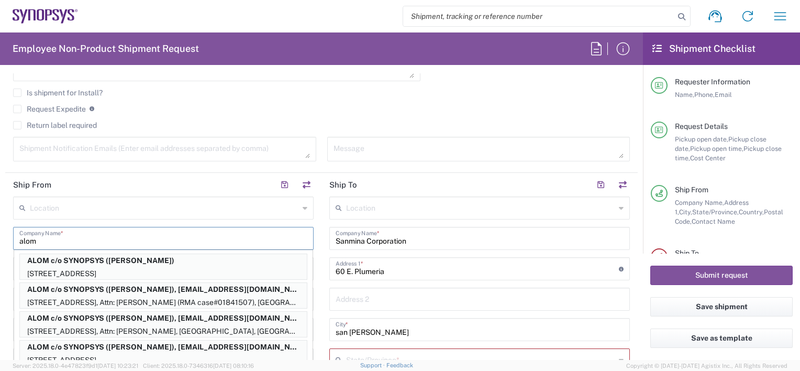
type input "[PERSON_NAME]"
type input "synopsyssupport@alom.com"
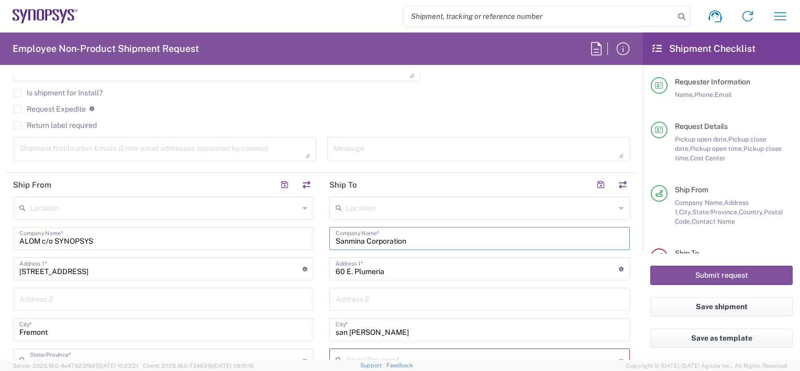
drag, startPoint x: 423, startPoint y: 240, endPoint x: 255, endPoint y: 224, distance: 168.8
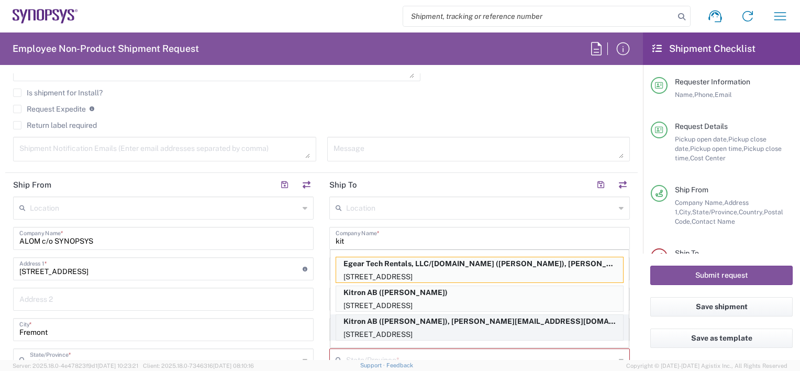
click at [504, 326] on p "Kitron AB (Marcus Warhag), marcus.warhag@kitron.com" at bounding box center [479, 321] width 287 height 13
type input "Kitron AB"
type input "Mobelvagen 5"
type input "Jonkoping"
type input "[GEOGRAPHIC_DATA]"
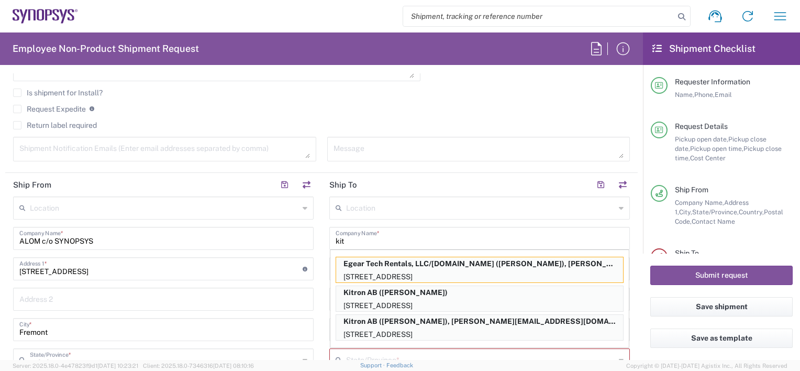
type input "55652"
type input "[PERSON_NAME]"
type input "+46 36-290 21 66"
type input "marcus.warhag@kitron.com"
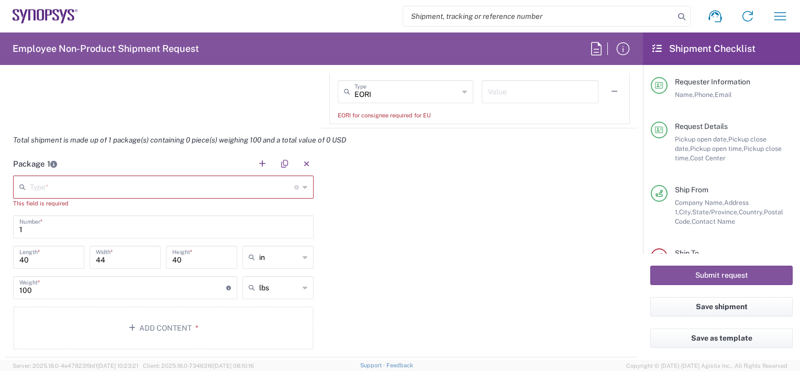
scroll to position [890, 0]
click at [43, 225] on input "1" at bounding box center [163, 224] width 288 height 18
click at [52, 247] on input "40" at bounding box center [48, 254] width 59 height 18
drag, startPoint x: 29, startPoint y: 225, endPoint x: 6, endPoint y: 224, distance: 23.0
click at [6, 224] on main "Type * Material used to package goods Your Packaging This field is required 1 N…" at bounding box center [163, 261] width 316 height 177
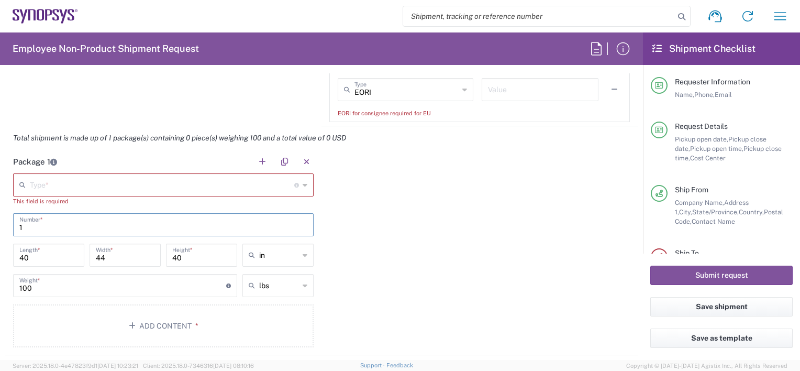
click at [57, 255] on input "40" at bounding box center [48, 254] width 59 height 18
click at [57, 218] on input "1" at bounding box center [163, 224] width 288 height 18
type input "1"
click at [121, 260] on input "44" at bounding box center [125, 254] width 59 height 18
click at [200, 258] on input "40" at bounding box center [201, 254] width 59 height 18
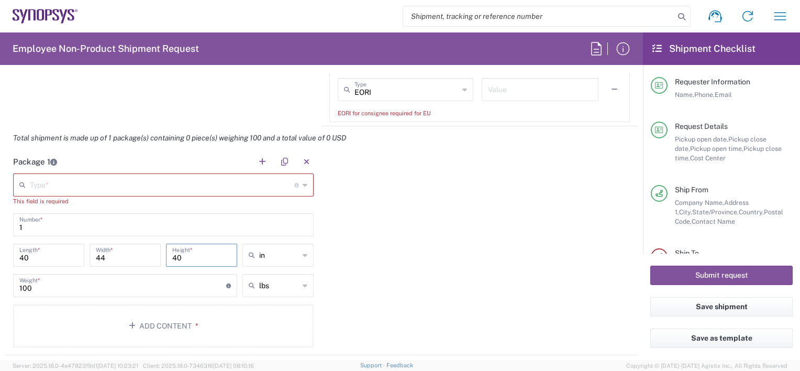
click at [120, 255] on input "44" at bounding box center [125, 254] width 59 height 18
type input "44"
click at [45, 255] on input "40" at bounding box center [48, 254] width 59 height 18
type input "40"
click at [202, 257] on input "40" at bounding box center [201, 254] width 59 height 18
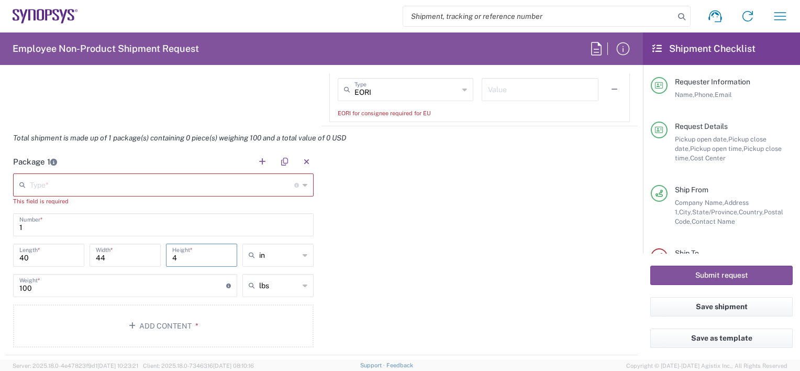
type input "40"
click at [72, 281] on input "100" at bounding box center [122, 284] width 207 height 18
drag, startPoint x: 72, startPoint y: 281, endPoint x: 0, endPoint y: 282, distance: 72.3
click at [0, 282] on html "Shipment request Shipment tracking Employee non-product shipment request My shi…" at bounding box center [400, 185] width 800 height 371
type input "600"
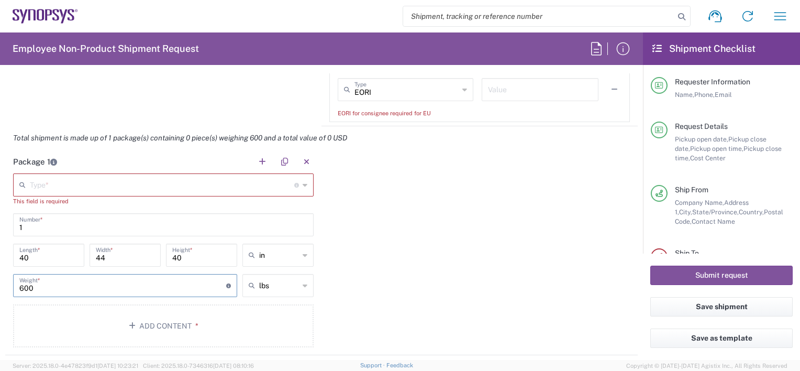
click at [476, 295] on div "Package 1 Type * Material used to package goods Your Packaging This field is re…" at bounding box center [321, 252] width 632 height 205
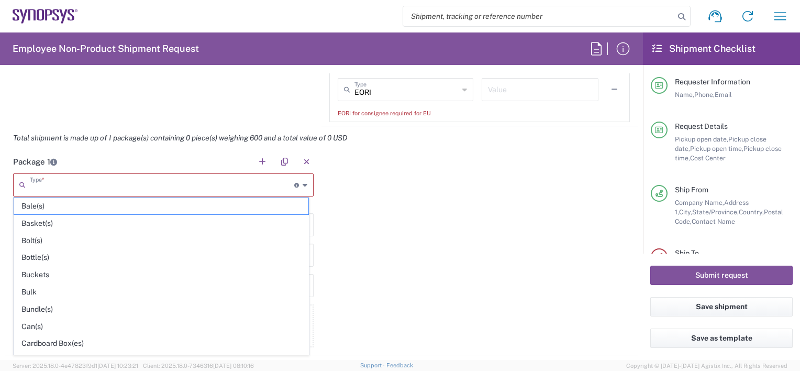
click at [121, 184] on input "text" at bounding box center [162, 184] width 264 height 18
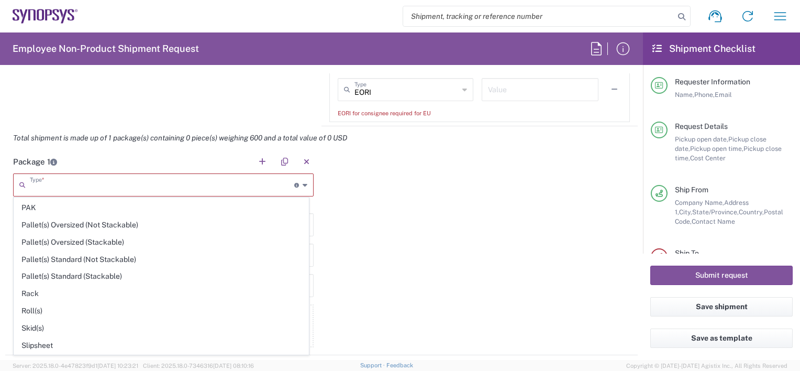
scroll to position [487, 0]
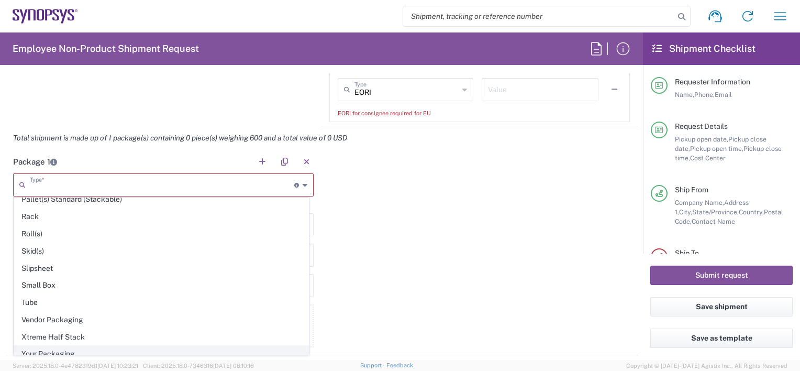
click at [50, 346] on span "Your Packaging" at bounding box center [161, 354] width 294 height 16
type input "Your Packaging"
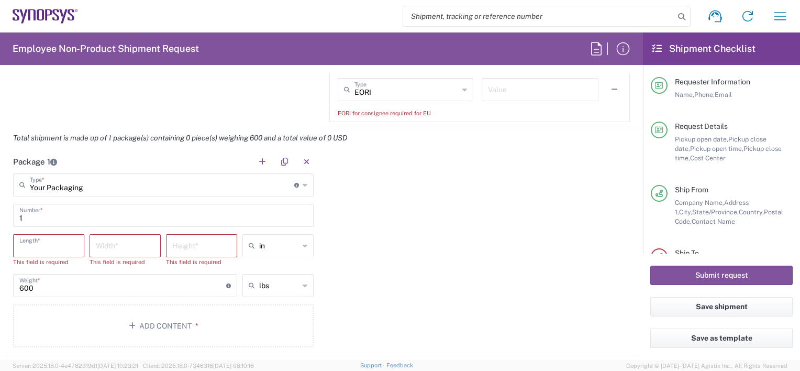
click at [54, 245] on input "number" at bounding box center [48, 245] width 59 height 18
type input "40"
click at [124, 244] on input "number" at bounding box center [125, 245] width 59 height 18
type input "44"
click at [172, 242] on input "number" at bounding box center [201, 245] width 59 height 18
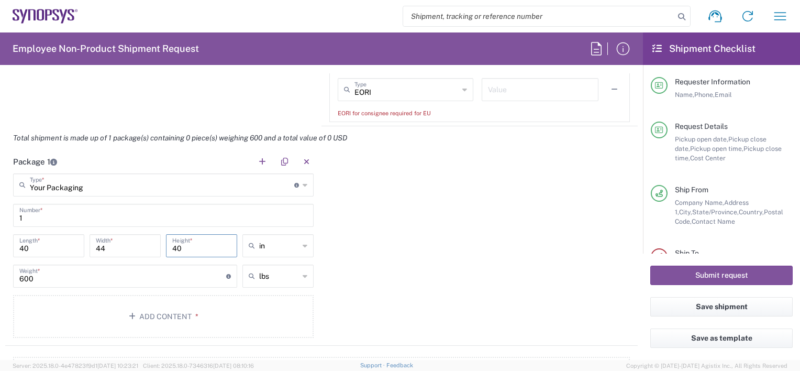
type input "40"
click at [454, 243] on div "Package 1 Your Packaging Type * Material used to package goods Bale(s) Basket(s…" at bounding box center [321, 248] width 632 height 196
click at [154, 313] on button "Add Content *" at bounding box center [163, 316] width 300 height 43
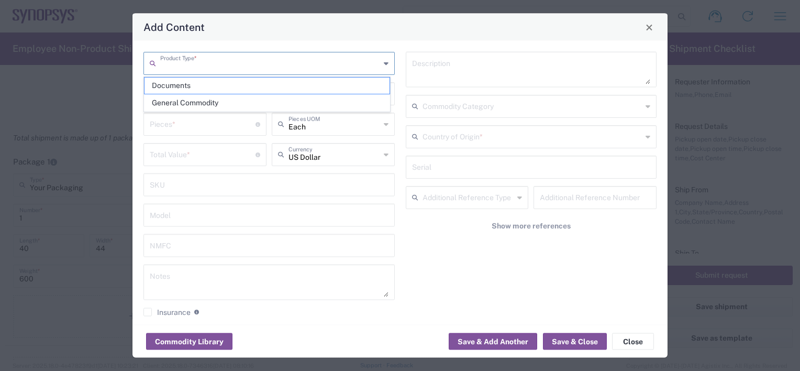
click at [207, 59] on input "text" at bounding box center [270, 62] width 220 height 18
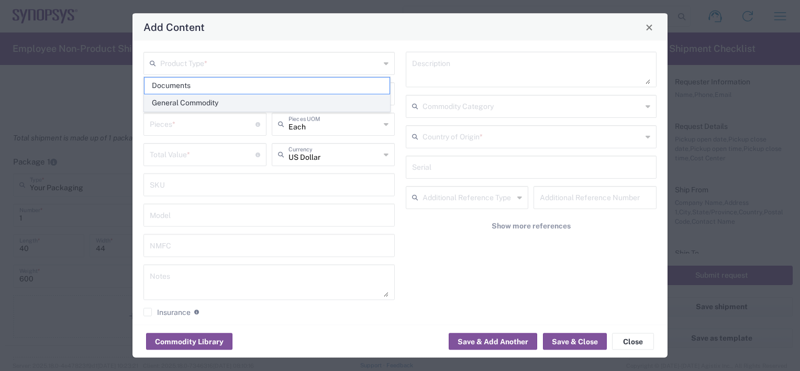
click at [197, 98] on span "General Commodity" at bounding box center [266, 103] width 245 height 16
type input "General Commodity"
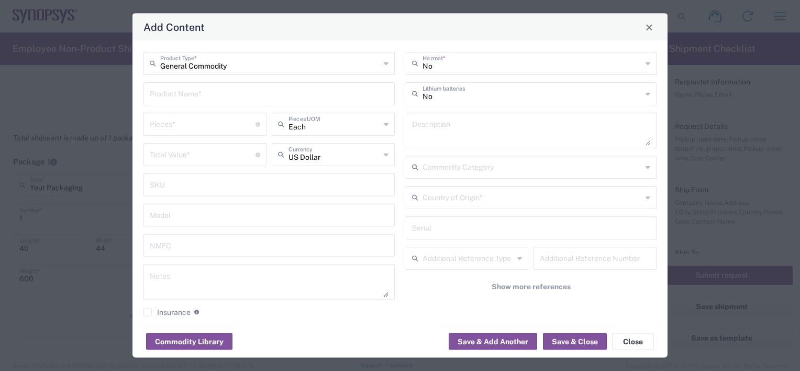
click at [168, 91] on input "text" at bounding box center [269, 93] width 239 height 18
click at [190, 117] on div "HW0789-000" at bounding box center [268, 118] width 249 height 18
type input "HW0789-000"
type textarea "HAPS-100 Module 4F -1 w/o PSU"
type input "8473.30.0002"
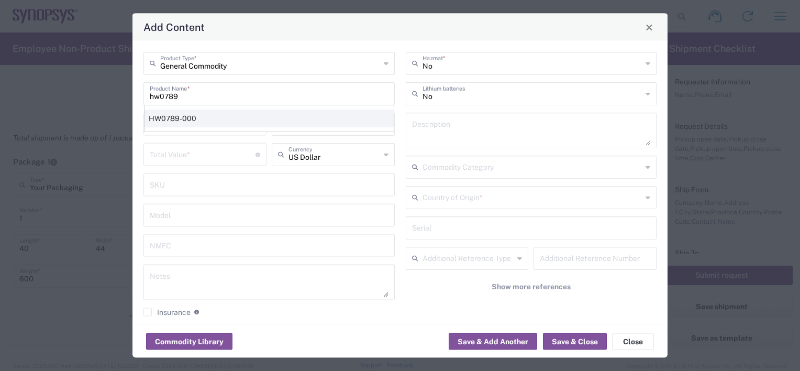
type input "BIS"
type input "EAR99"
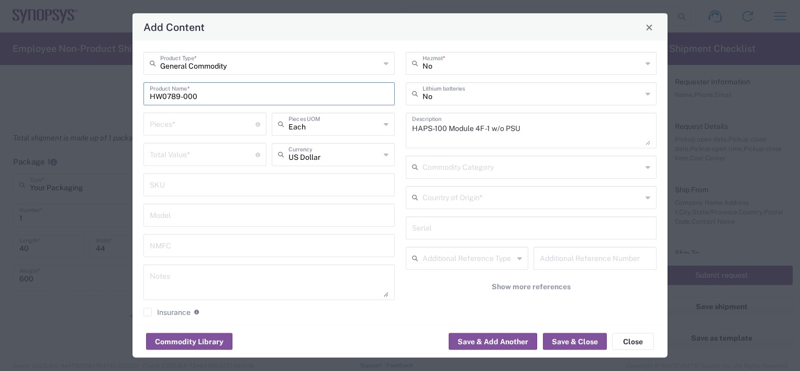
type input "NLR - No License Required"
click at [176, 125] on input "number" at bounding box center [203, 123] width 106 height 18
type input "1"
click at [201, 155] on input "number" at bounding box center [203, 153] width 106 height 18
paste input "47340.91"
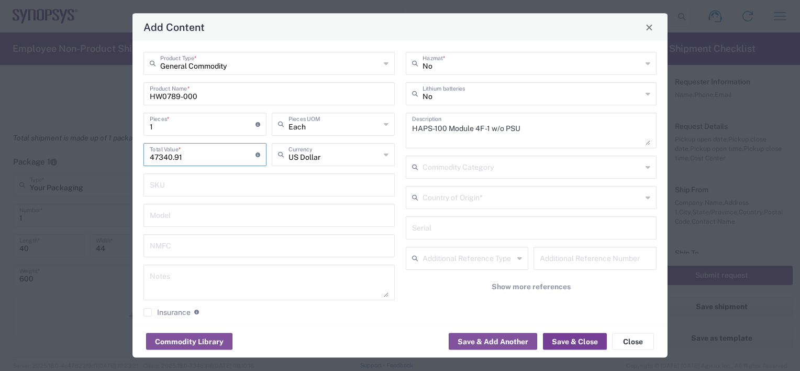
type input "47340.91"
click at [578, 343] on button "Save & Close" at bounding box center [575, 341] width 64 height 17
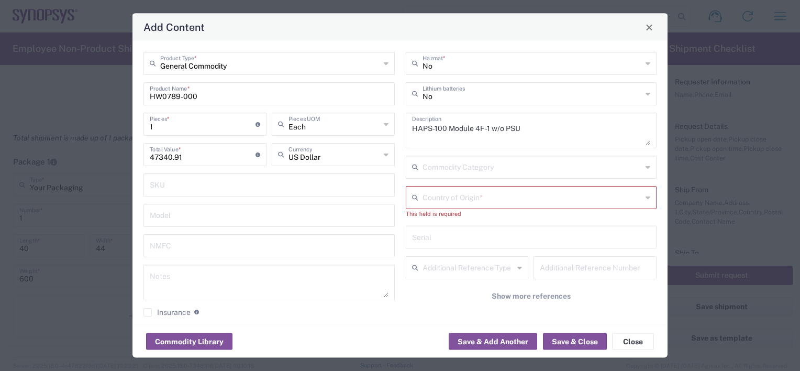
click at [453, 197] on input "text" at bounding box center [532, 196] width 220 height 18
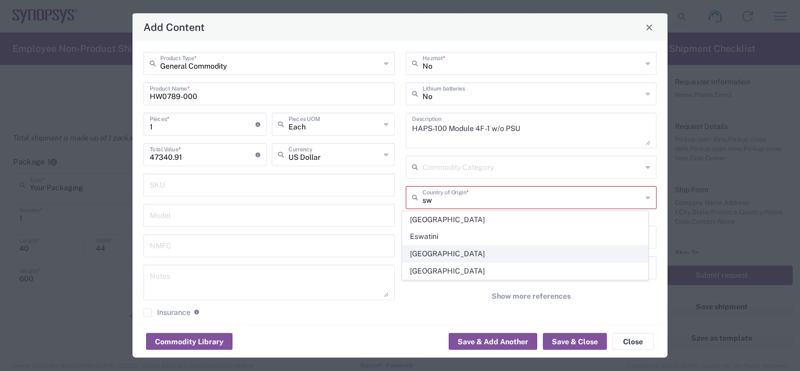
click at [433, 257] on span "[GEOGRAPHIC_DATA]" at bounding box center [525, 254] width 245 height 16
type input "[GEOGRAPHIC_DATA]"
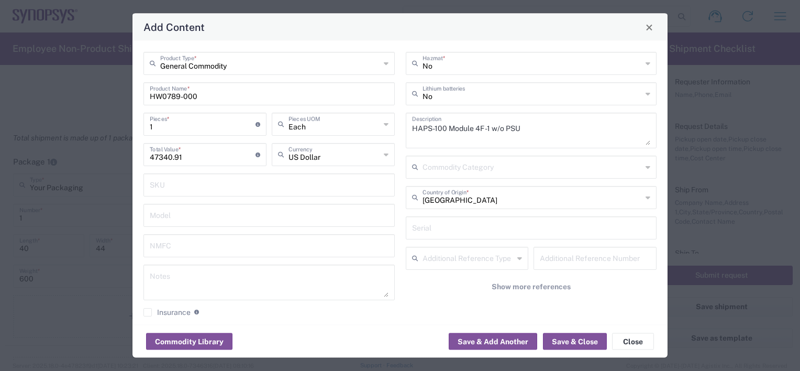
click at [459, 223] on input "text" at bounding box center [531, 227] width 239 height 18
paste input "E012391"
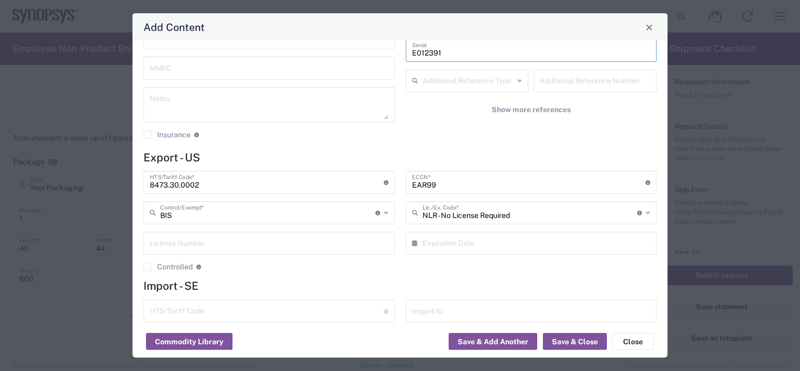
scroll to position [209, 0]
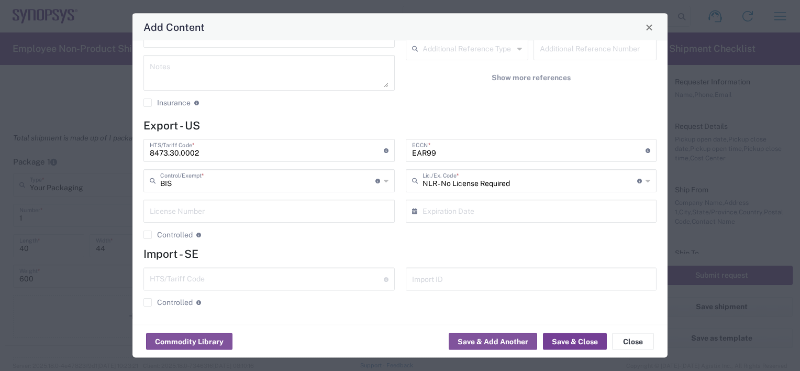
type input "E012391"
click at [566, 339] on button "Save & Close" at bounding box center [575, 341] width 64 height 17
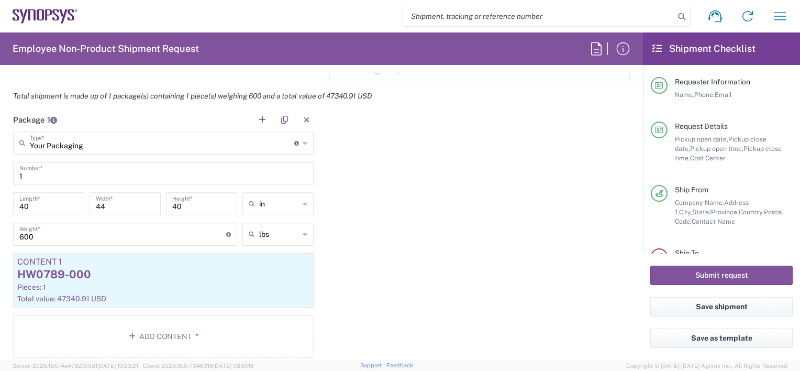
scroll to position [1047, 0]
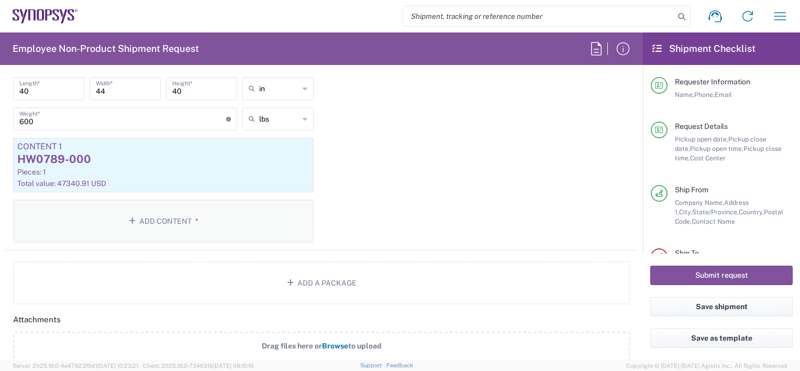
click at [142, 225] on button "Add Content *" at bounding box center [163, 220] width 300 height 43
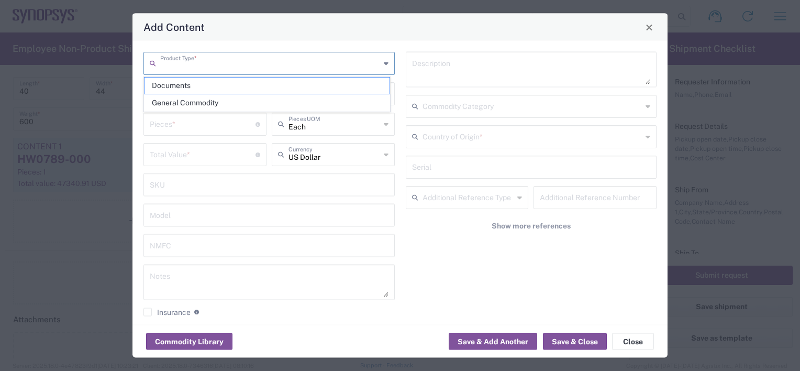
click at [174, 57] on input "text" at bounding box center [270, 62] width 220 height 18
click at [195, 100] on span "General Commodity" at bounding box center [266, 103] width 245 height 16
type input "General Commodity"
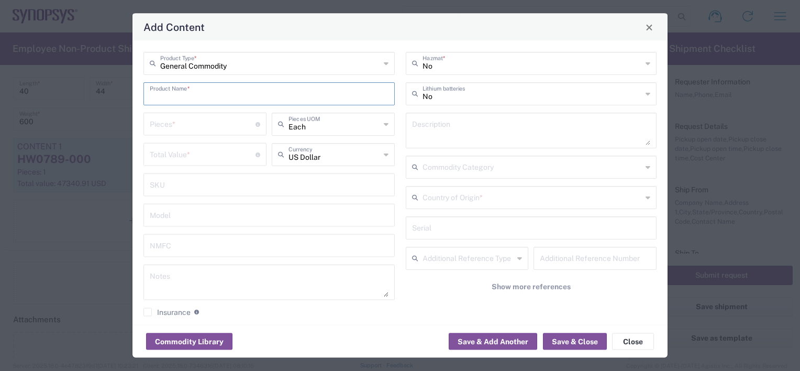
click at [176, 95] on input "text" at bounding box center [269, 93] width 239 height 18
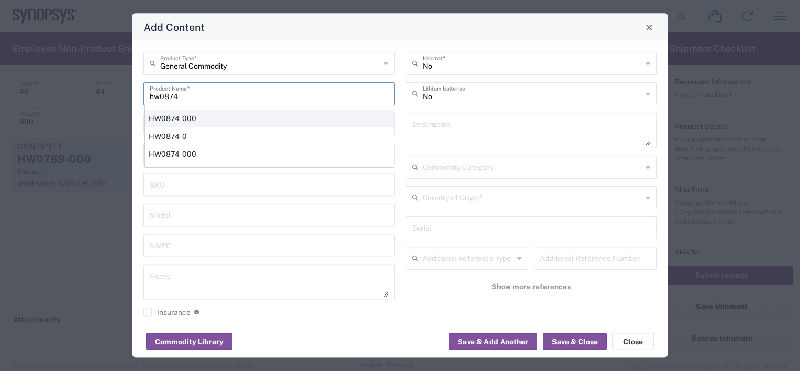
click at [201, 119] on div "HW0874-000" at bounding box center [268, 118] width 249 height 18
type input "HW0874-000"
type textarea "HAPS-100 Module 4F -2 HW"
type input "8473.30.0002"
type input "BIS"
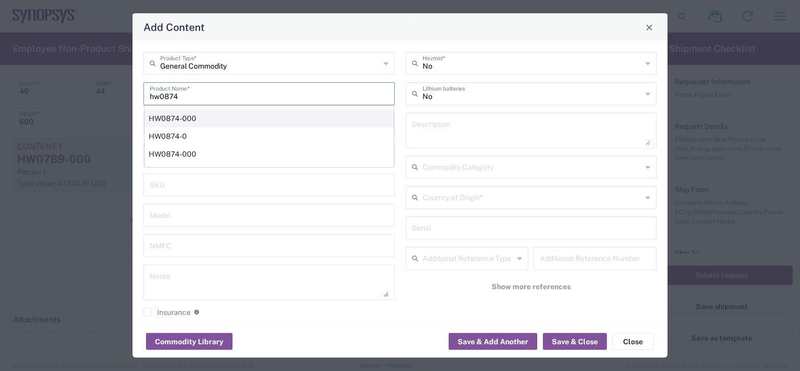
type input "EAR99"
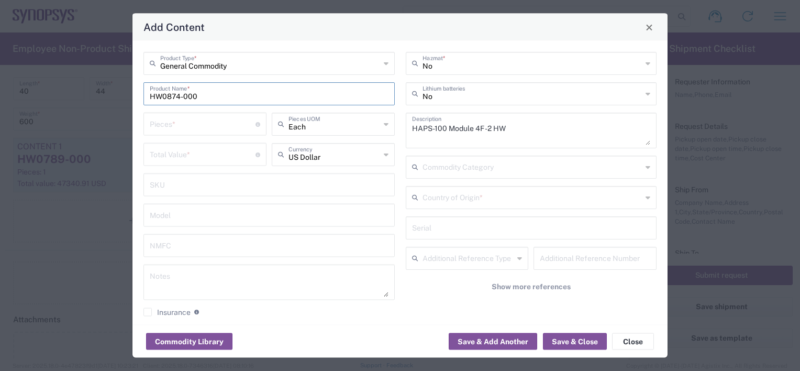
type input "NLR - No License Required"
click at [201, 119] on input "number" at bounding box center [203, 123] width 106 height 18
type input "1"
click at [265, 141] on div "1 Pieces * Number of pieces inside all the packages" at bounding box center [205, 128] width 128 height 30
click at [181, 276] on textarea at bounding box center [269, 282] width 239 height 29
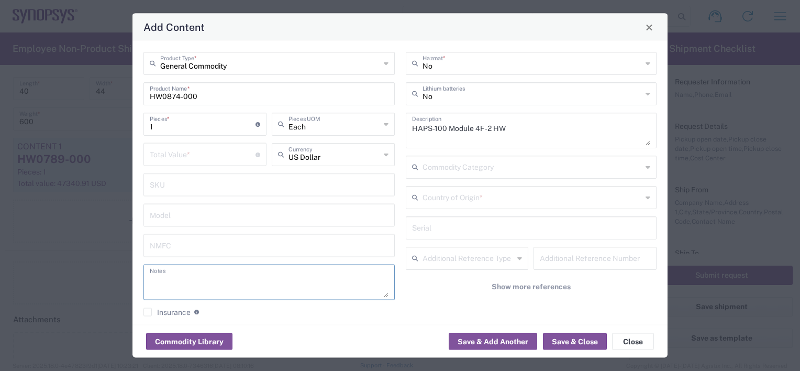
paste textarea "37,948.30"
type textarea "37,948.30"
click at [165, 150] on input "number" at bounding box center [203, 153] width 106 height 18
paste input "37948.30"
type input "37948.30"
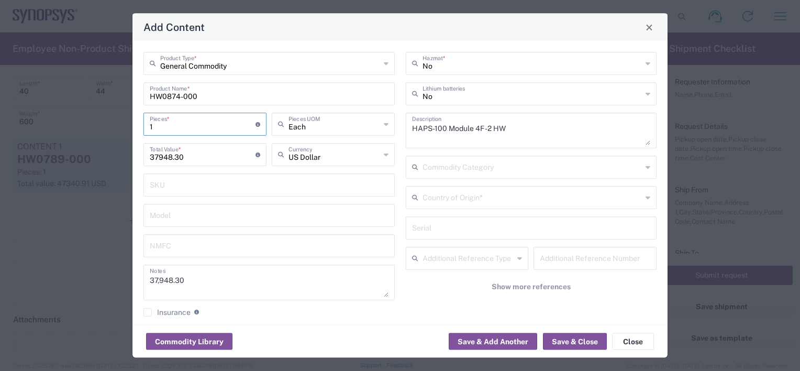
drag, startPoint x: 160, startPoint y: 126, endPoint x: 135, endPoint y: 122, distance: 24.8
click at [135, 122] on div "General Commodity Product Type * HW0874-000 Product Name * 1 Pieces * Number of…" at bounding box center [399, 183] width 535 height 284
type input "6"
type input "227689.8"
type input "6"
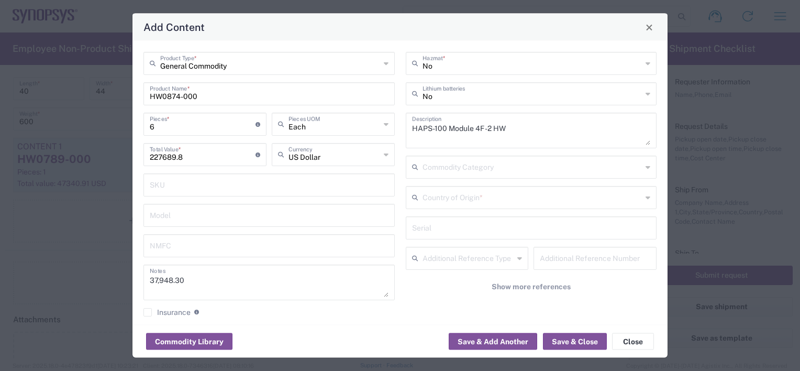
click at [428, 226] on input "text" at bounding box center [531, 227] width 239 height 18
paste input "E078330 E090262 E095106 K078276 K078273 K062625"
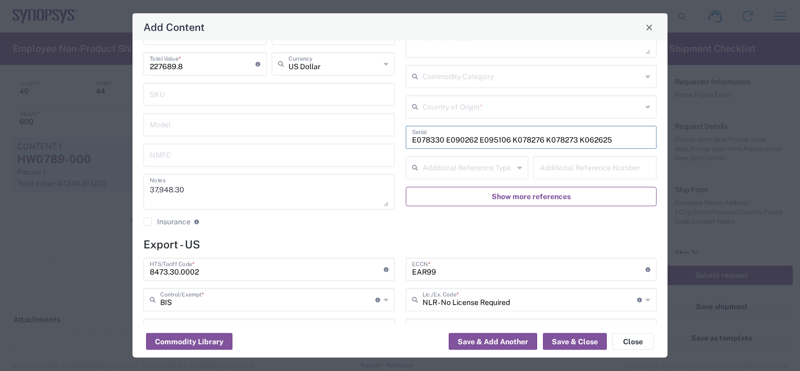
scroll to position [209, 0]
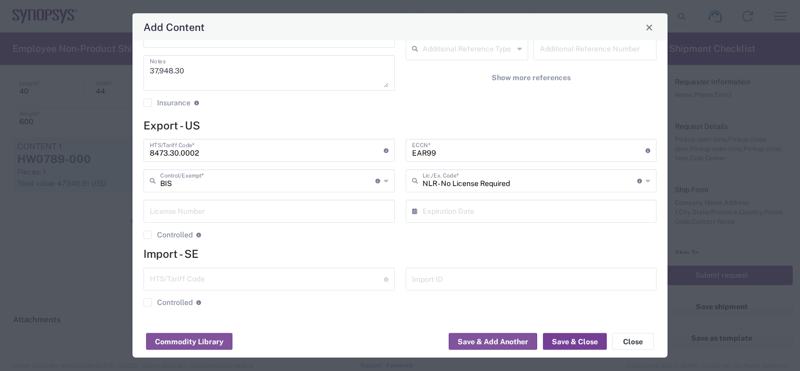
type input "E078330 E090262 E095106 K078276 K078273 K062625"
click at [574, 343] on button "Save & Close" at bounding box center [575, 341] width 64 height 17
click at [149, 69] on div "37,948.30 Notes" at bounding box center [268, 73] width 251 height 36
click at [151, 69] on textarea "37,948.30" at bounding box center [269, 73] width 239 height 29
type textarea "6 x 37,948.30"
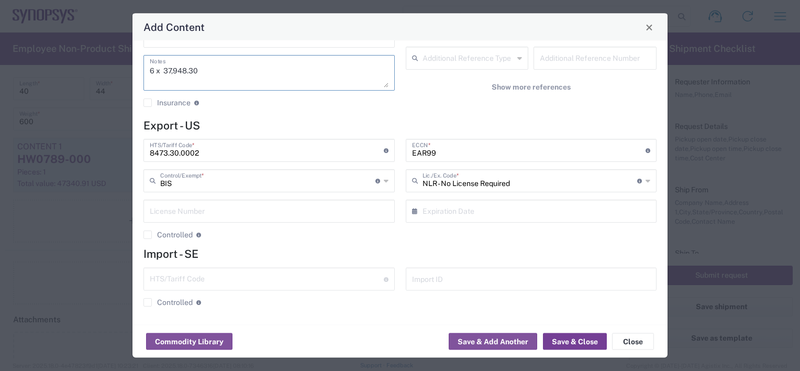
click at [570, 346] on button "Save & Close" at bounding box center [575, 341] width 64 height 17
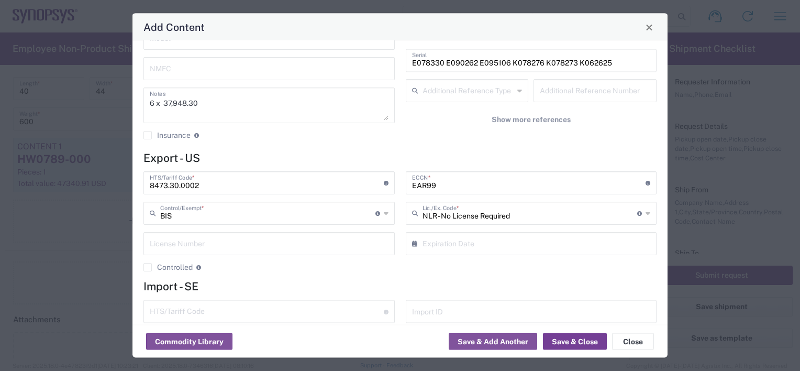
scroll to position [0, 0]
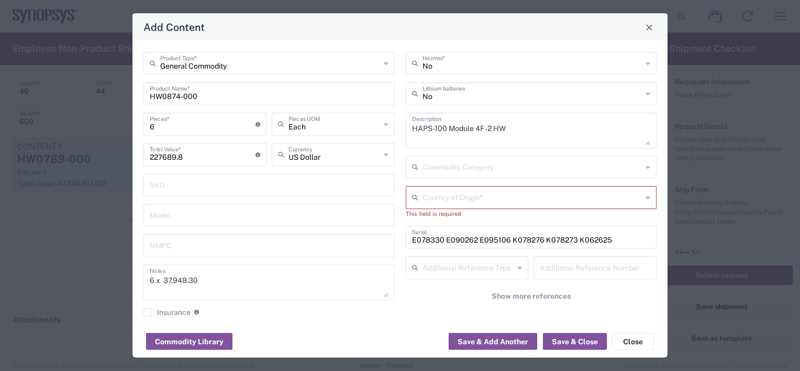
click at [494, 206] on div "Country of Origin *" at bounding box center [531, 197] width 251 height 23
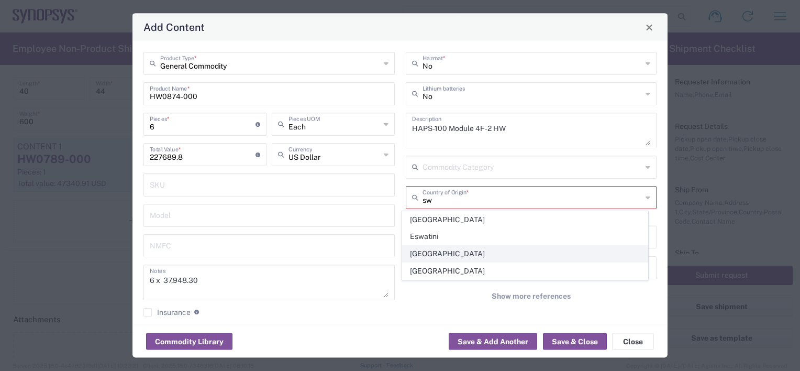
click at [451, 252] on span "[GEOGRAPHIC_DATA]" at bounding box center [525, 254] width 245 height 16
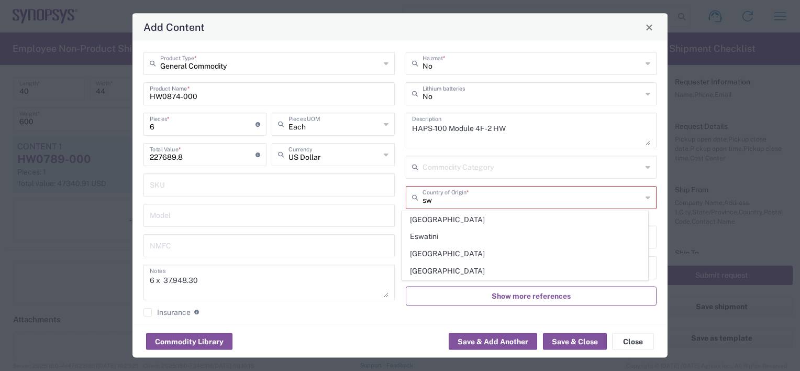
type input "[GEOGRAPHIC_DATA]"
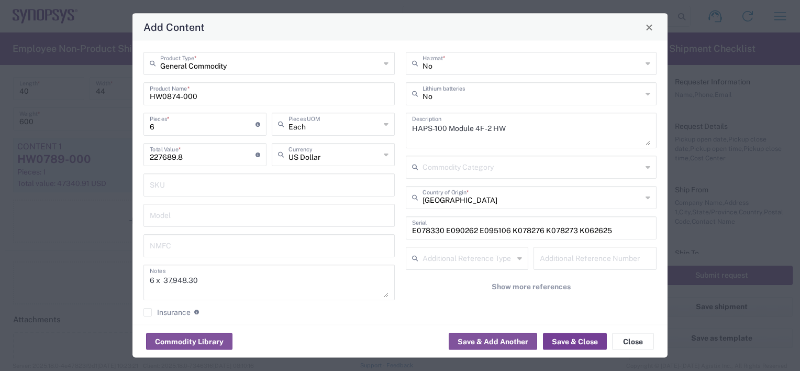
click at [576, 343] on button "Save & Close" at bounding box center [575, 341] width 64 height 17
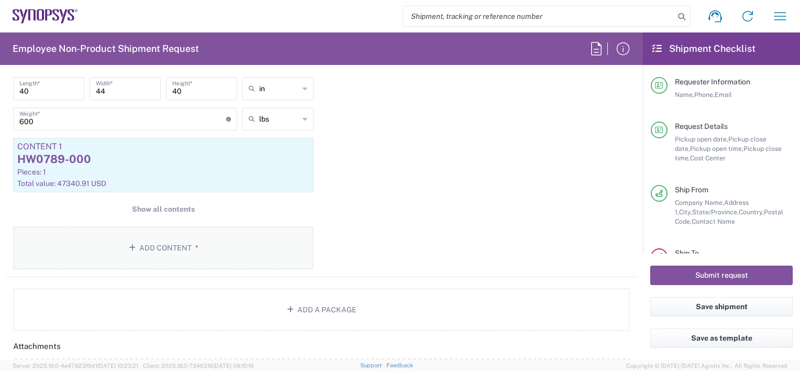
click at [157, 246] on button "Add Content *" at bounding box center [163, 247] width 300 height 43
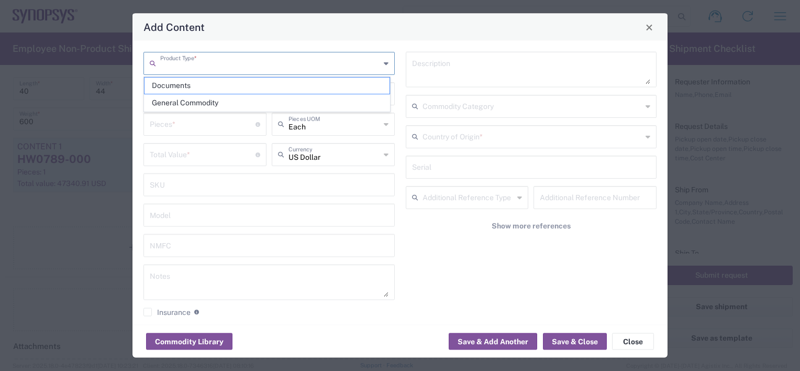
click at [181, 61] on input "text" at bounding box center [270, 62] width 220 height 18
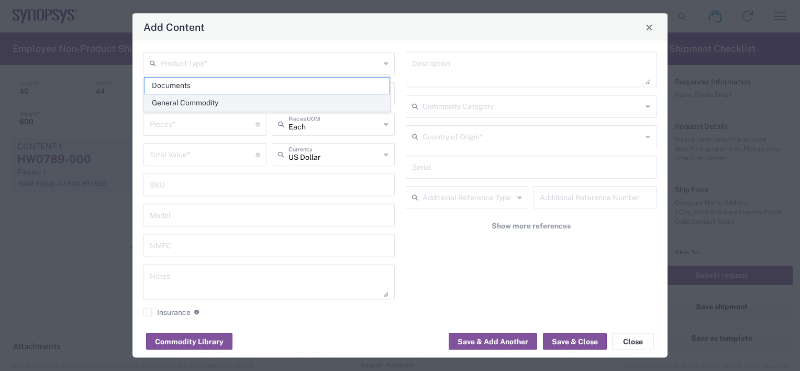
click at [185, 102] on span "General Commodity" at bounding box center [266, 103] width 245 height 16
type input "General Commodity"
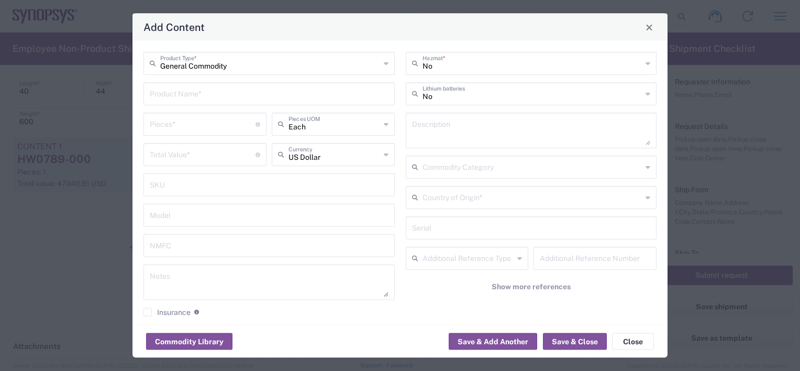
click at [182, 98] on input "text" at bounding box center [269, 93] width 239 height 18
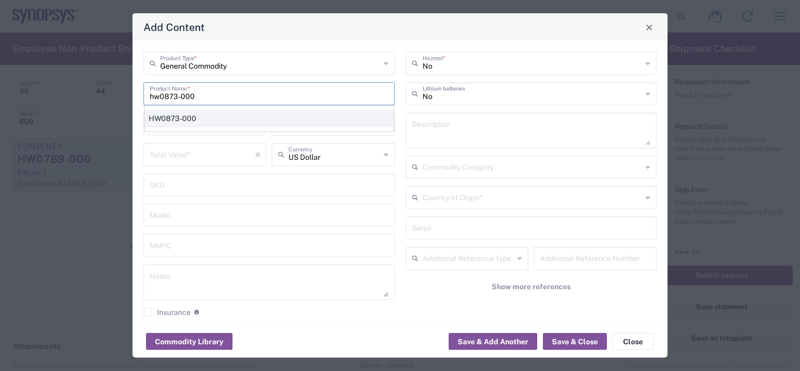
click at [222, 116] on div "HW0873-000" at bounding box center [268, 118] width 249 height 18
type input "HW0873-000"
type textarea "HW0873-000"
type input "8473.30.0002"
type input "BIS"
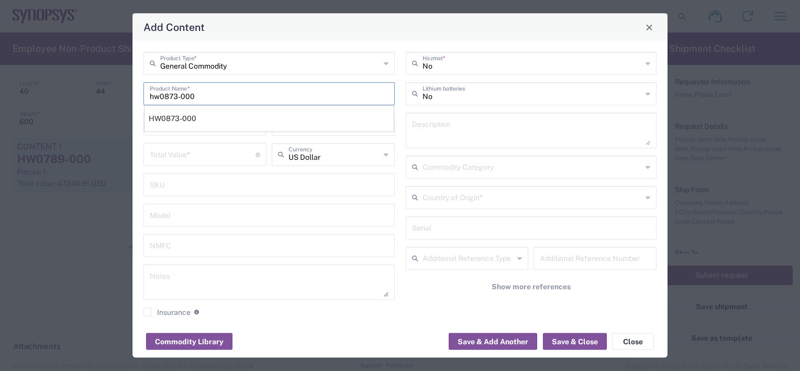
type input "EAR99"
type input "NLR - No License Required"
click at [183, 126] on input "number" at bounding box center [203, 123] width 106 height 18
type input "1"
click at [176, 149] on input "number" at bounding box center [203, 153] width 106 height 18
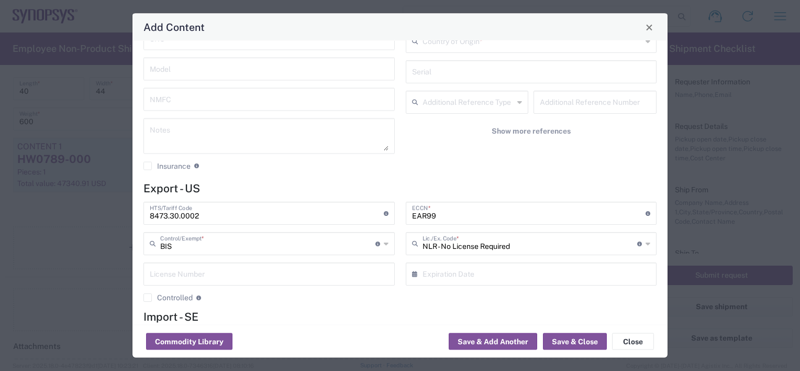
scroll to position [157, 0]
click at [176, 129] on textarea at bounding box center [269, 134] width 239 height 29
paste textarea "36,228.28"
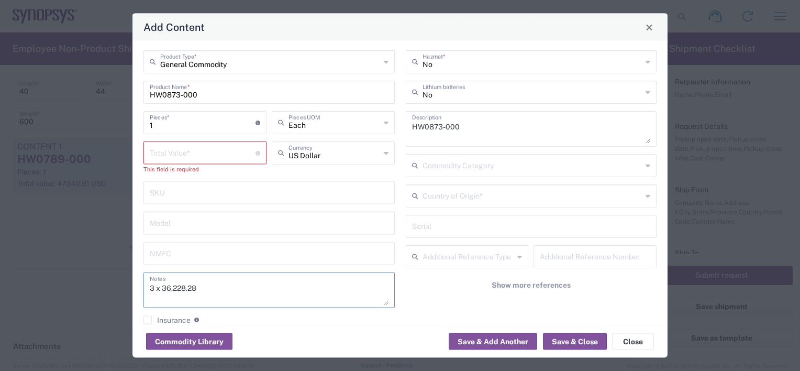
scroll to position [0, 0]
type textarea "3 x 36,228.28"
click at [174, 152] on input "number" at bounding box center [203, 153] width 106 height 18
paste input "36228.28"
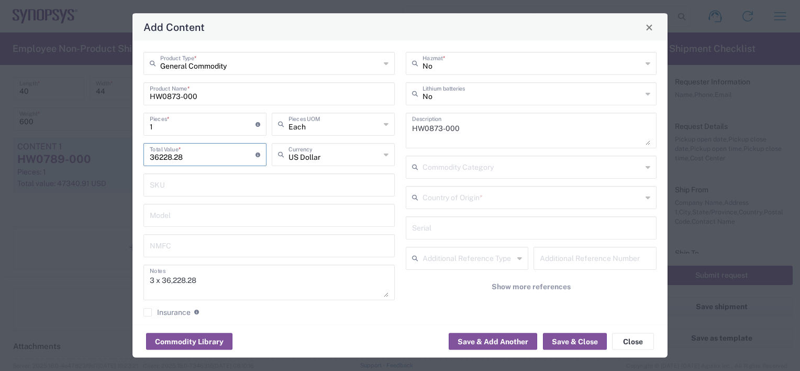
type input "36228.28"
drag, startPoint x: 165, startPoint y: 121, endPoint x: 104, endPoint y: 108, distance: 62.6
click at [105, 120] on div "Add Content General Commodity Product Type * HW0873-000 Product Name * 1 Pieces…" at bounding box center [400, 185] width 800 height 371
type input "3"
type input "108684.84"
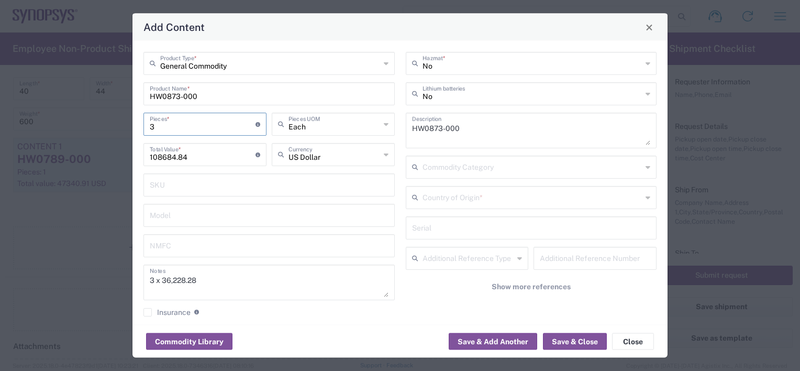
type input "3"
click at [471, 230] on input "text" at bounding box center [531, 227] width 239 height 18
paste input "K082876 K066928 K099797"
type input "K082876 K066928 K099797"
click at [426, 170] on input "text" at bounding box center [532, 166] width 220 height 18
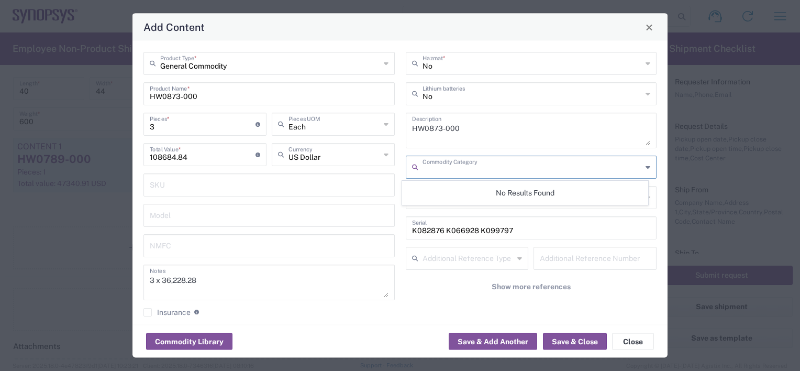
click at [402, 182] on div "No Results Found" at bounding box center [525, 193] width 246 height 24
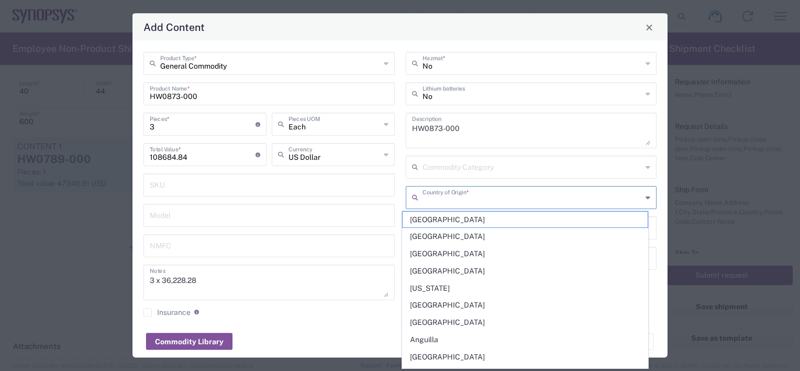
click at [423, 197] on input "text" at bounding box center [532, 196] width 220 height 18
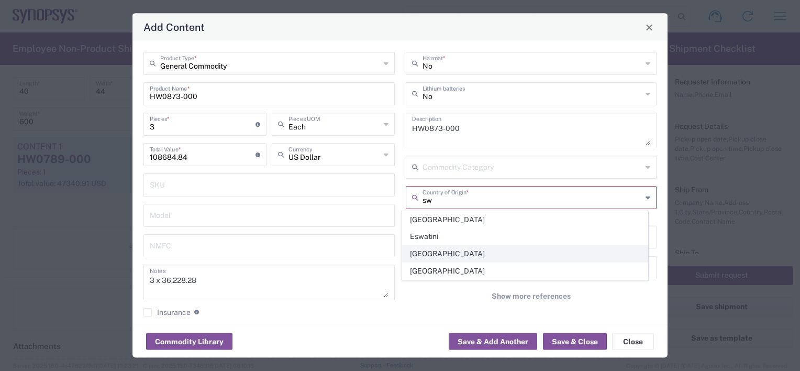
click at [431, 249] on span "[GEOGRAPHIC_DATA]" at bounding box center [525, 254] width 245 height 16
type input "[GEOGRAPHIC_DATA]"
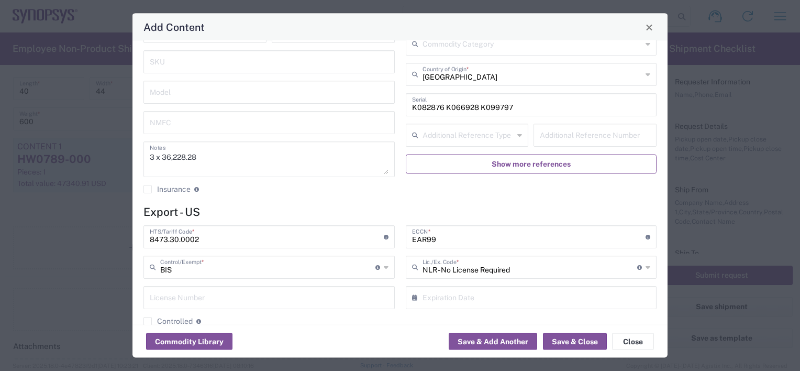
scroll to position [209, 0]
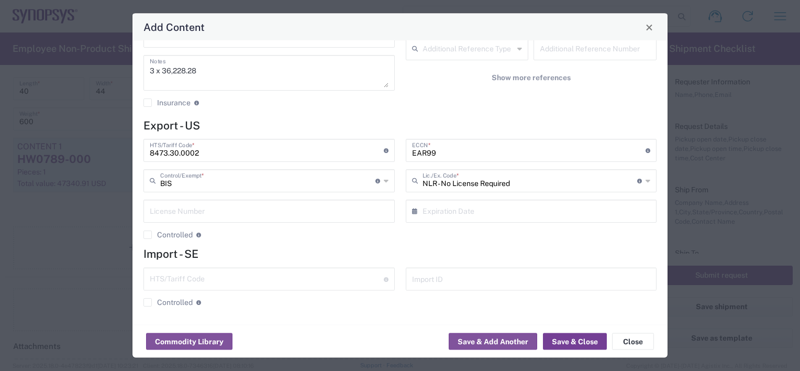
click at [566, 334] on button "Save & Close" at bounding box center [575, 341] width 64 height 17
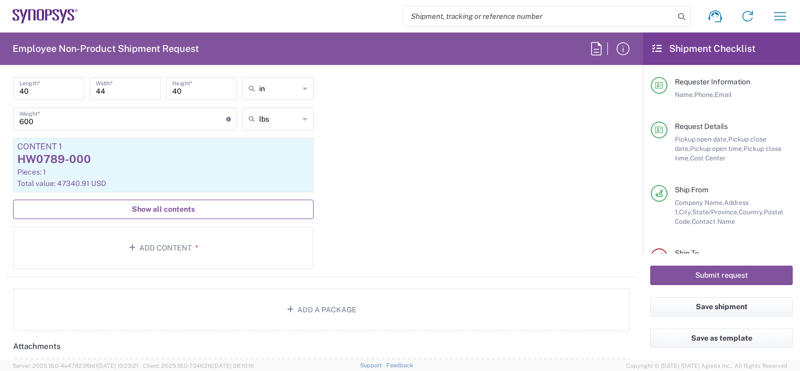
click at [140, 210] on span "Show all contents" at bounding box center [163, 209] width 63 height 10
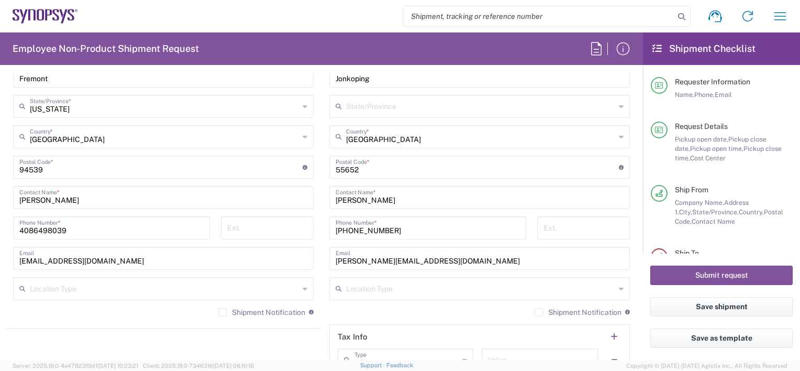
scroll to position [733, 0]
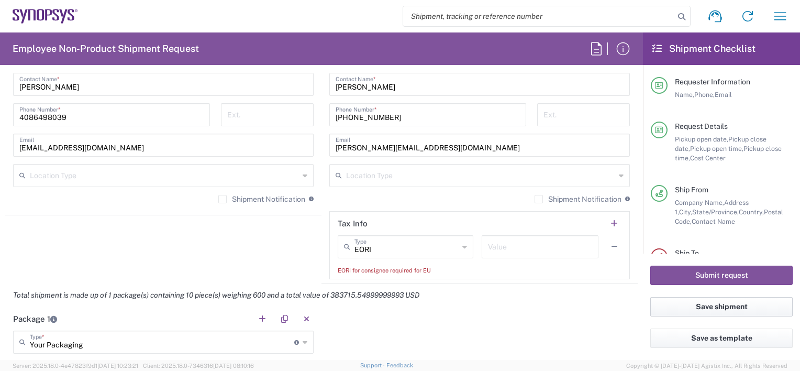
click at [728, 305] on button "Save shipment" at bounding box center [721, 306] width 142 height 19
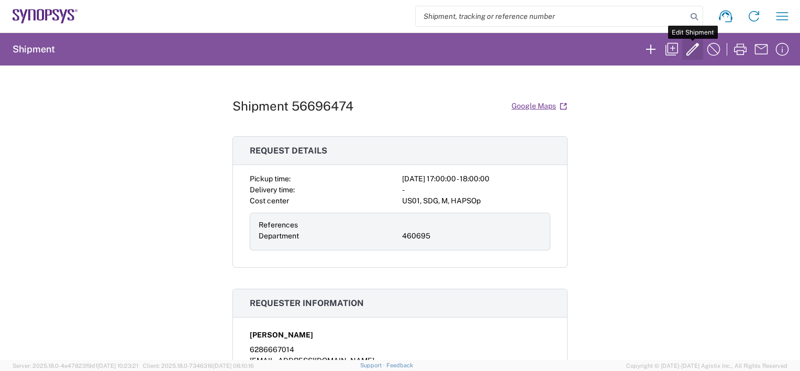
click at [684, 43] on icon "button" at bounding box center [692, 49] width 17 height 17
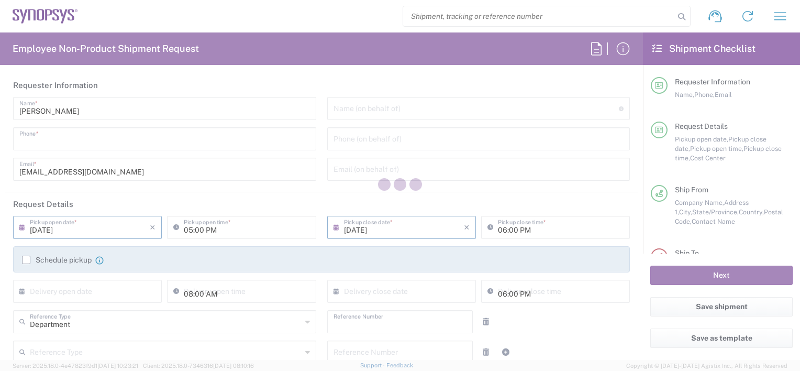
type input "6286667014"
type input "460695"
type textarea "Please ship the following RMAs to Kitron on 09/4/25"
type textarea "[EMAIL_ADDRESS][DOMAIN_NAME]"
type input "ALOM c/o SYNOPSYS"
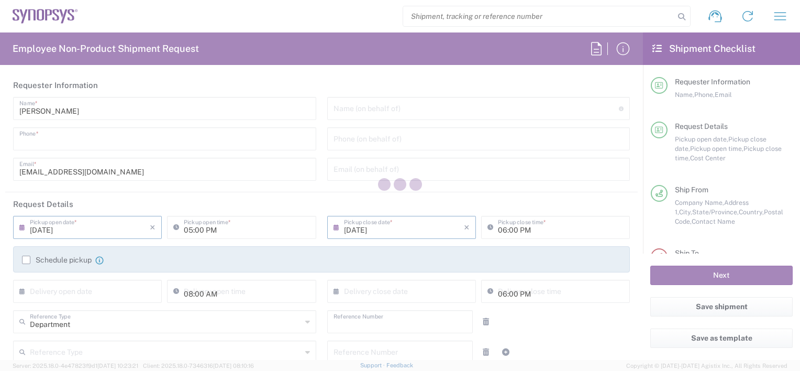
type input "[STREET_ADDRESS]"
type input "Fremont"
type input "94539"
type input "[PERSON_NAME]"
type input "4086498039"
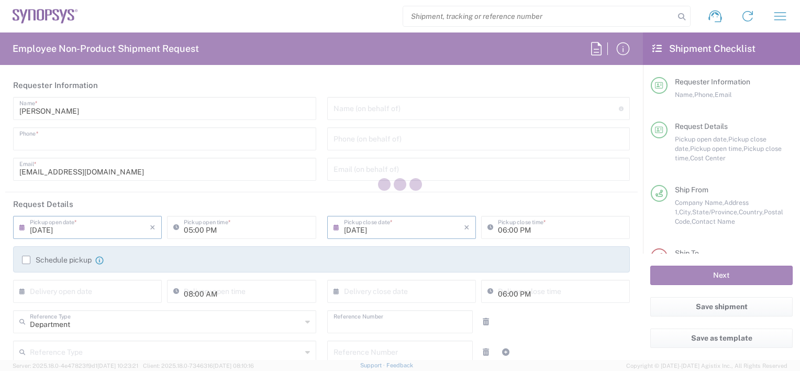
type input "synopsyssupport@alom.com"
type input "Kitron AB"
type input "Mobelvagen 5"
type input "Jonkoping"
type input "[GEOGRAPHIC_DATA]"
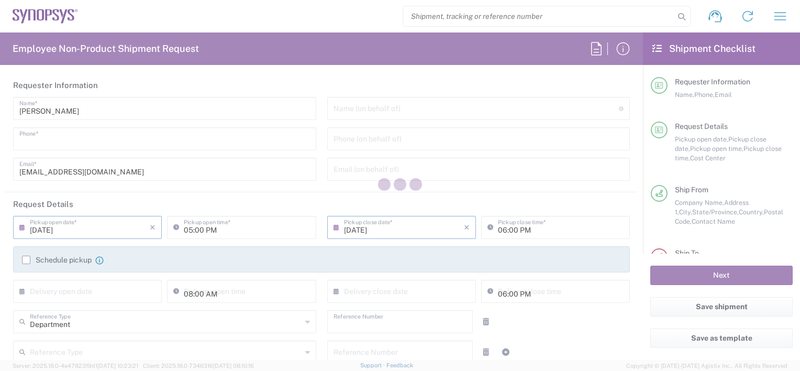
type input "55652"
type input "[PERSON_NAME]"
type input "+46 36-290 21 66"
type input "marcus.warhag@kitron.com"
type input "[PERSON_NAME]"
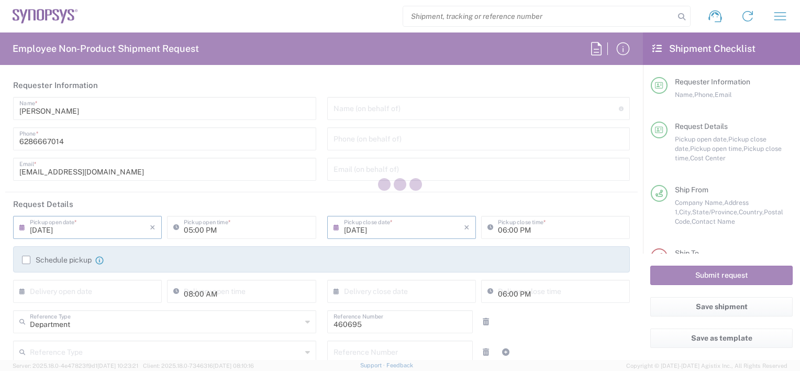
type input "[US_STATE]"
type input "Your Packaging"
type input "US01, SDG, M, HAPSOp 460695"
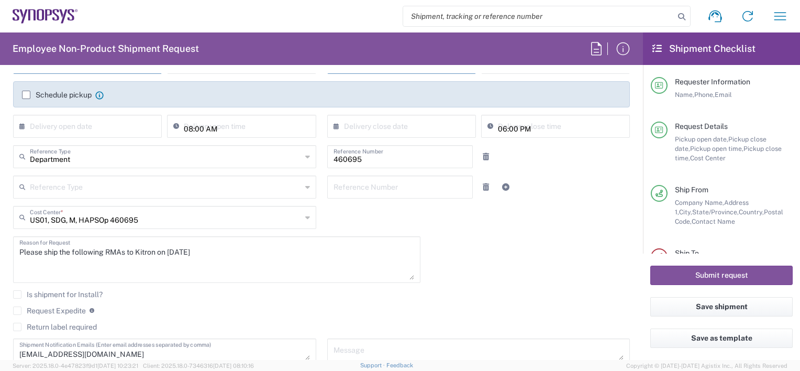
scroll to position [209, 0]
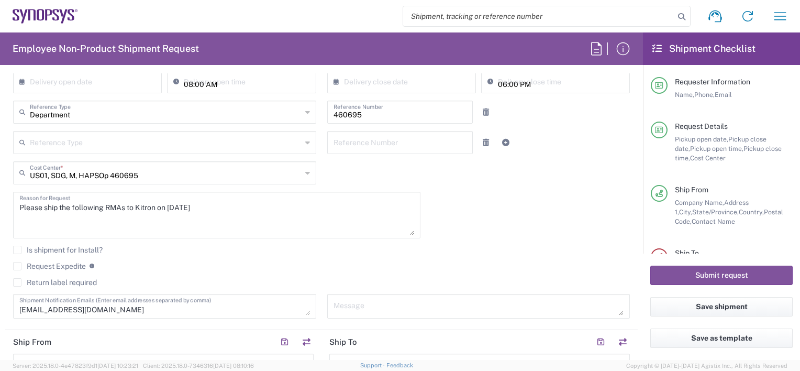
click at [26, 220] on textarea "Please ship the following RMAs to Kitron on 09/4/25" at bounding box center [216, 215] width 395 height 40
drag, startPoint x: 210, startPoint y: 208, endPoint x: 247, endPoint y: 180, distance: 46.0
click at [216, 203] on textarea "Please ship the following RMAs to Kitron on 09/4/25" at bounding box center [216, 215] width 395 height 40
paste textarea "E012391 E078330 E090262 E095106 K078276 K078273 K062625 K082876 K066928 K099797"
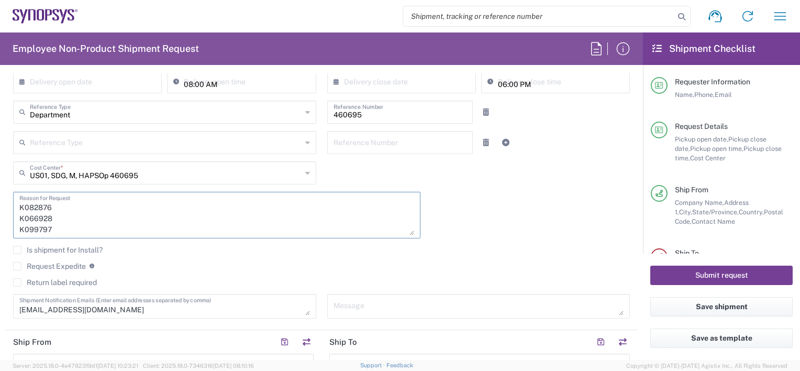
type textarea "Please ship the following RMAs to Kitron on 09/4/25 E012391 E078330 E090262 E09…"
click at [708, 276] on button "Submit request" at bounding box center [721, 274] width 142 height 19
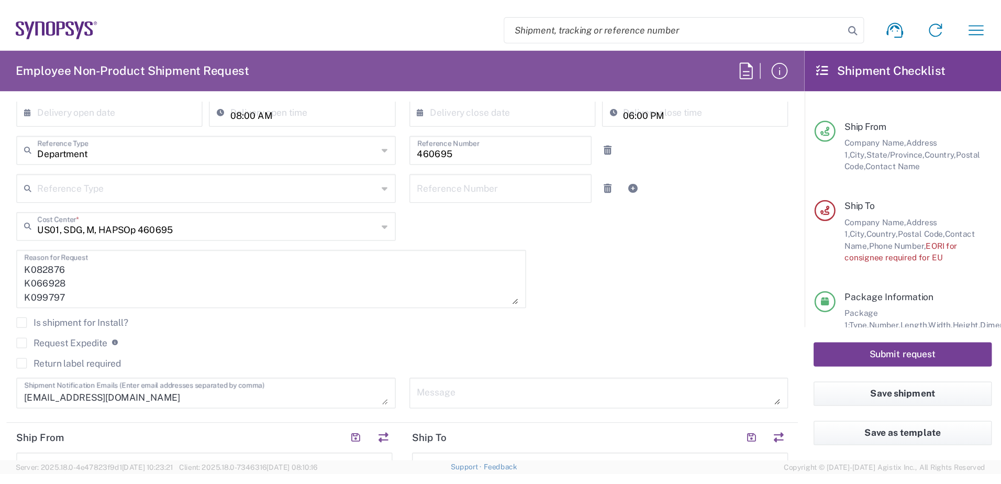
scroll to position [114, 0]
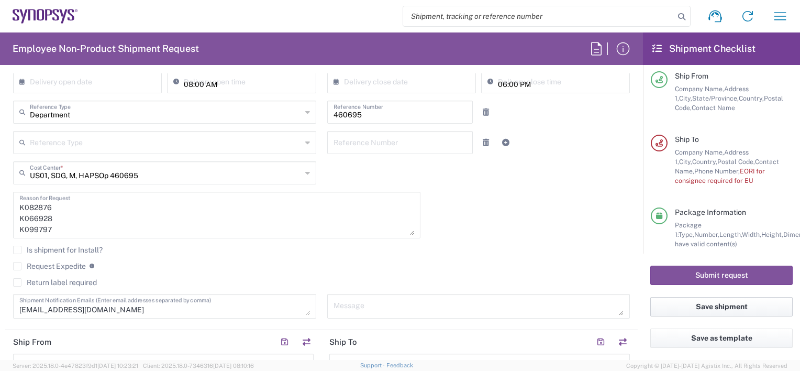
click at [733, 308] on button "Save shipment" at bounding box center [721, 306] width 142 height 19
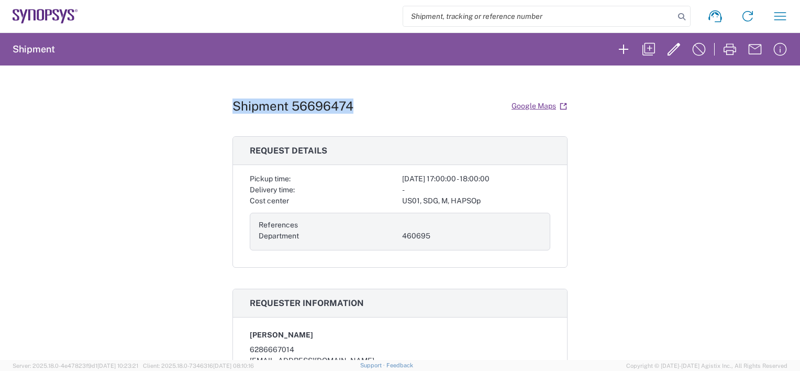
drag, startPoint x: 348, startPoint y: 108, endPoint x: 226, endPoint y: 109, distance: 122.0
click at [226, 109] on div "Shipment 56696474 Google Maps Request details Pickup time: 2025-09-02 17:00:00 …" at bounding box center [400, 212] width 800 height 294
copy h1 "Shipment 56696474"
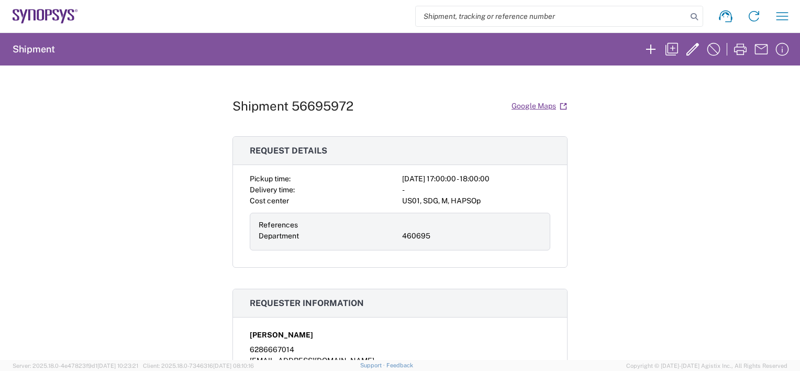
click at [38, 16] on icon at bounding box center [40, 15] width 7 height 12
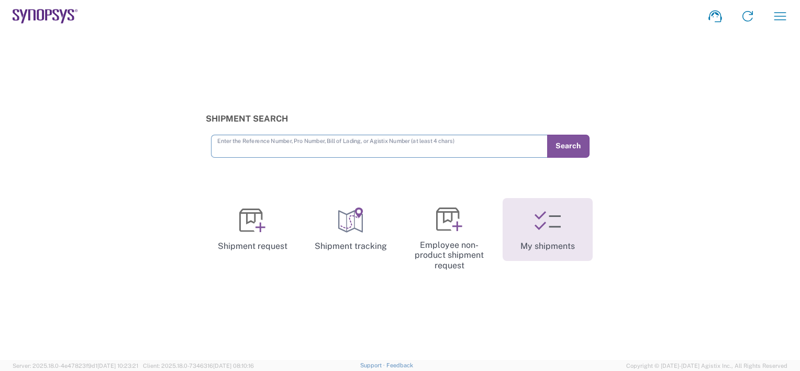
click at [552, 230] on icon at bounding box center [547, 220] width 26 height 26
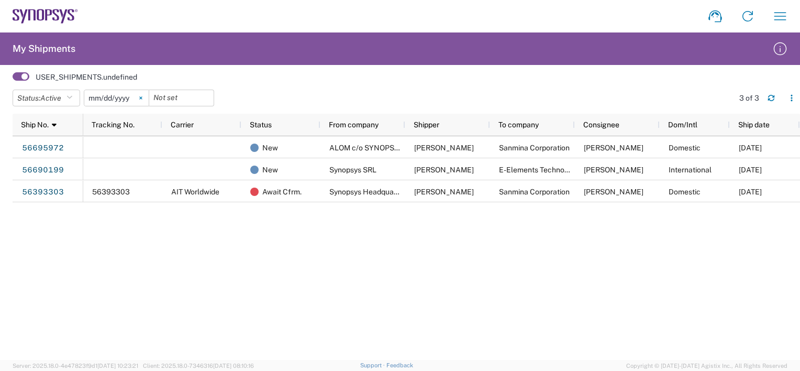
click at [142, 96] on icon at bounding box center [140, 97] width 3 height 3
click at [68, 97] on button "Status: Active" at bounding box center [47, 98] width 68 height 17
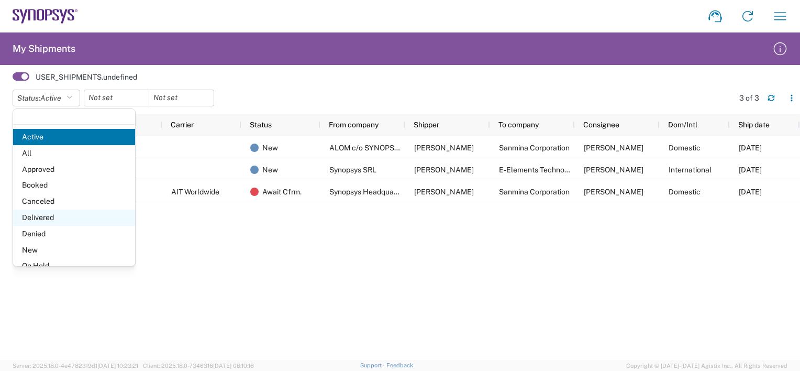
click at [52, 216] on span "Delivered" at bounding box center [74, 217] width 122 height 16
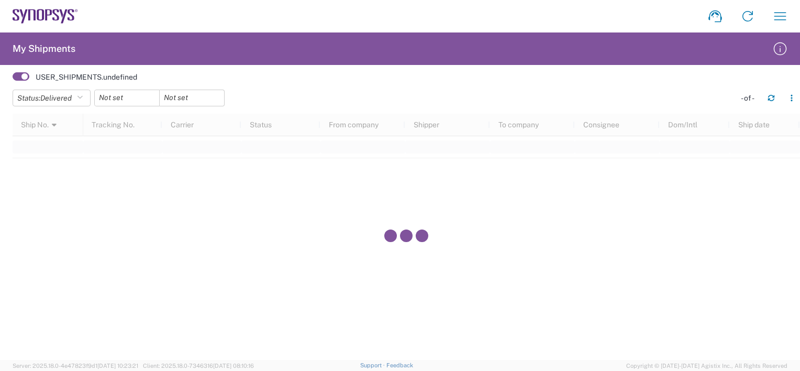
click at [21, 76] on span at bounding box center [21, 76] width 17 height 8
click at [13, 80] on input "checkbox" at bounding box center [13, 80] width 0 height 0
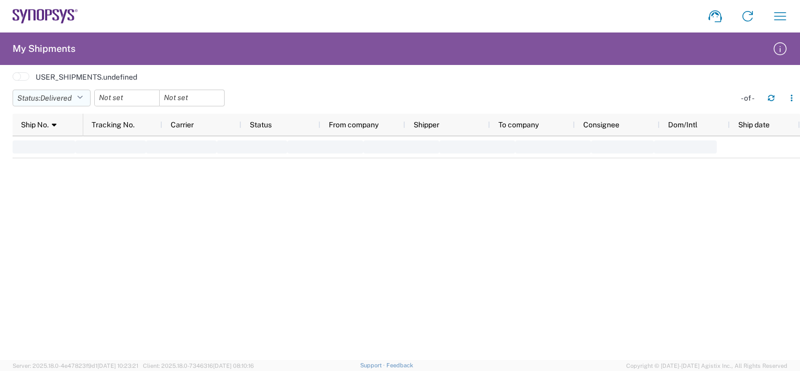
click at [80, 98] on icon "button" at bounding box center [80, 97] width 6 height 7
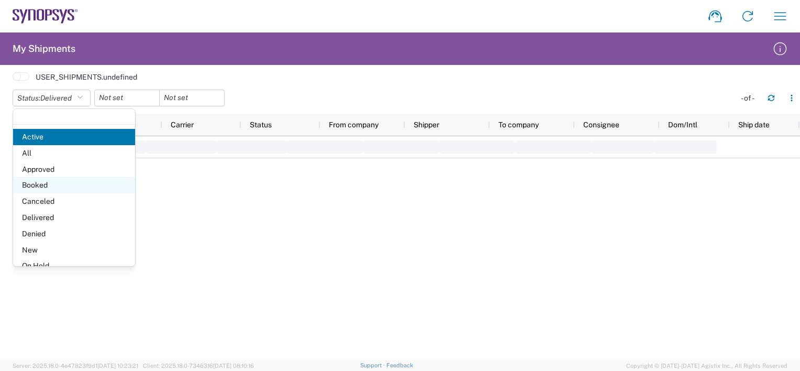
click at [43, 183] on span "Booked" at bounding box center [74, 185] width 122 height 16
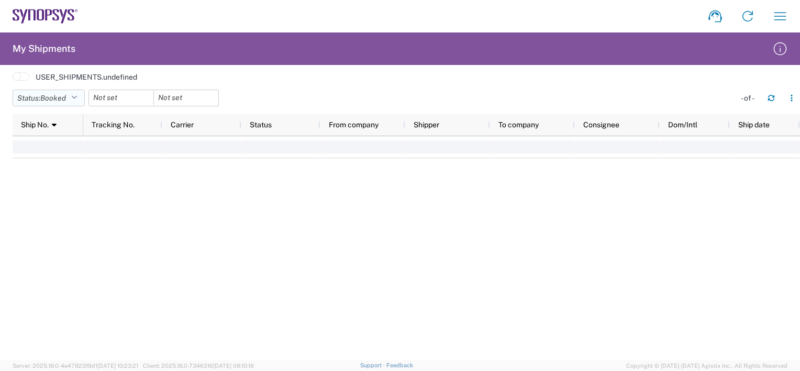
click at [71, 99] on button "Status: Booked" at bounding box center [49, 98] width 72 height 17
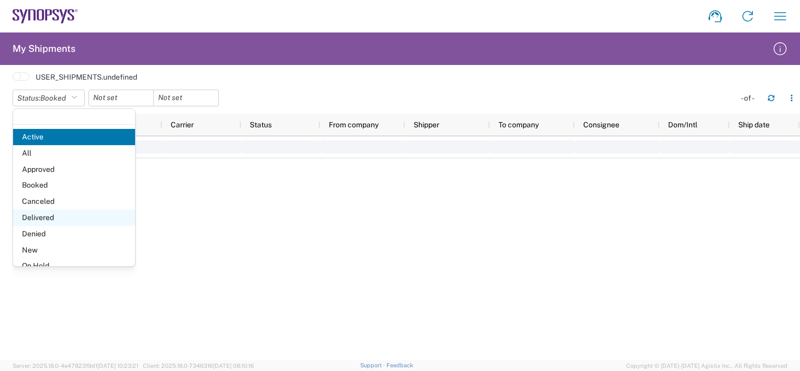
click at [42, 218] on span "Delivered" at bounding box center [74, 217] width 122 height 16
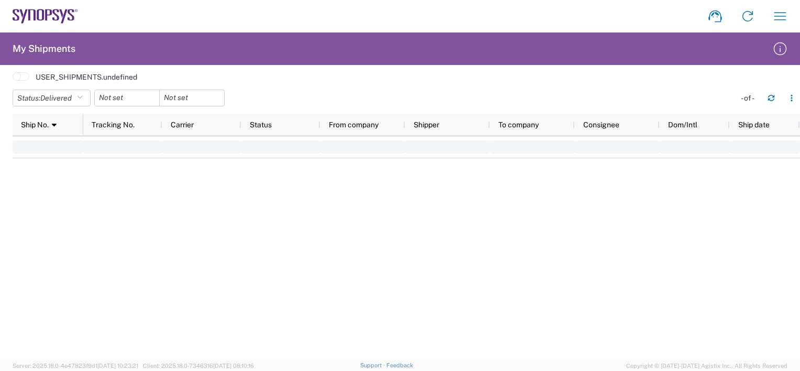
click at [28, 8] on agx-form-navbar "Shipment request Shipment tracking Employee non-product shipment request My shi…" at bounding box center [400, 16] width 800 height 32
click at [48, 17] on icon at bounding box center [45, 16] width 65 height 15
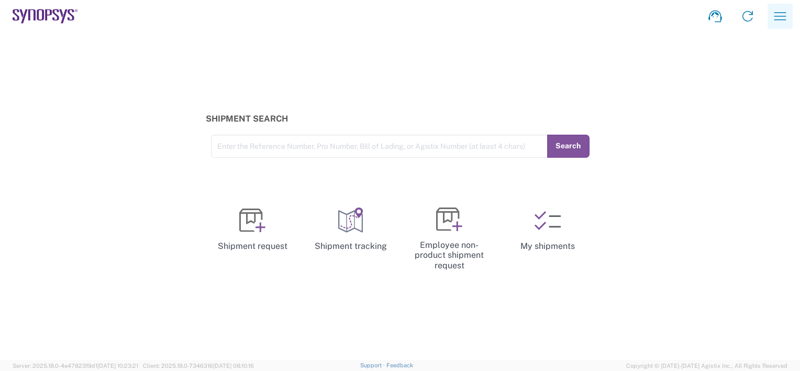
click at [773, 18] on icon "button" at bounding box center [780, 16] width 17 height 17
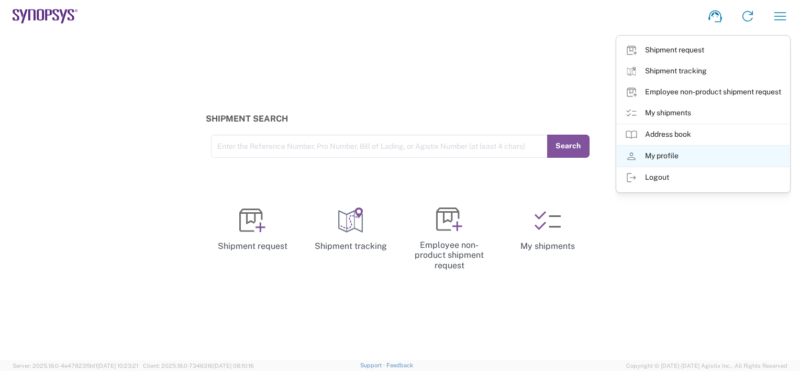
click at [674, 158] on link "My profile" at bounding box center [703, 156] width 173 height 21
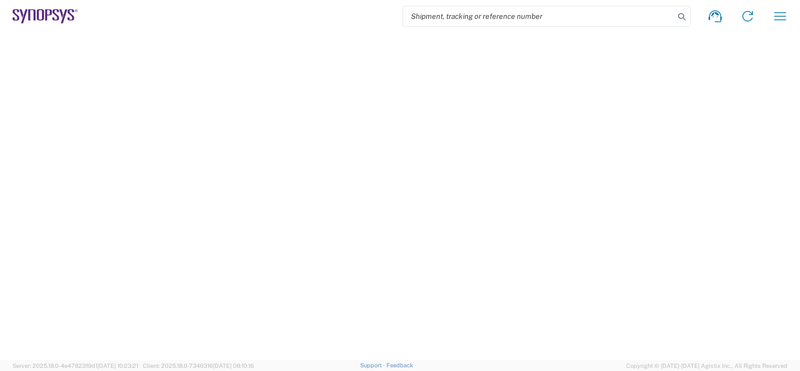
select select "US"
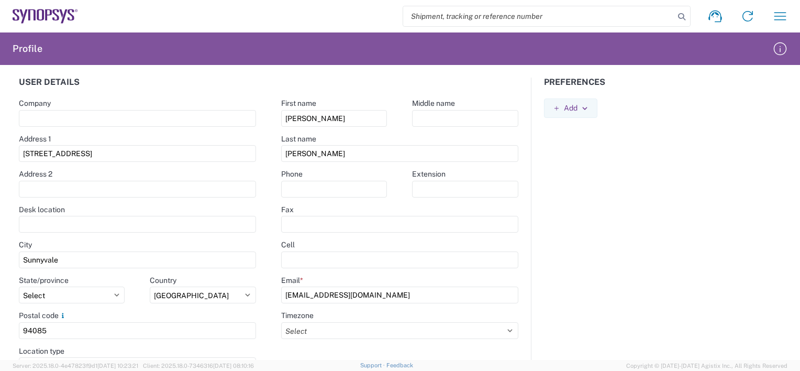
click at [26, 22] on icon at bounding box center [45, 16] width 65 height 15
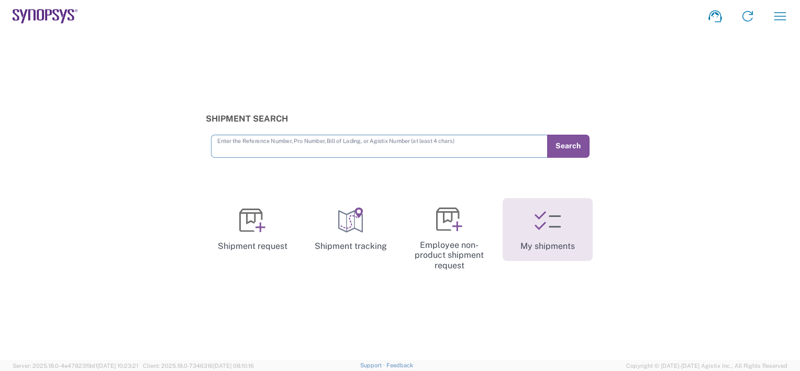
click at [556, 237] on link "My shipments" at bounding box center [548, 229] width 90 height 63
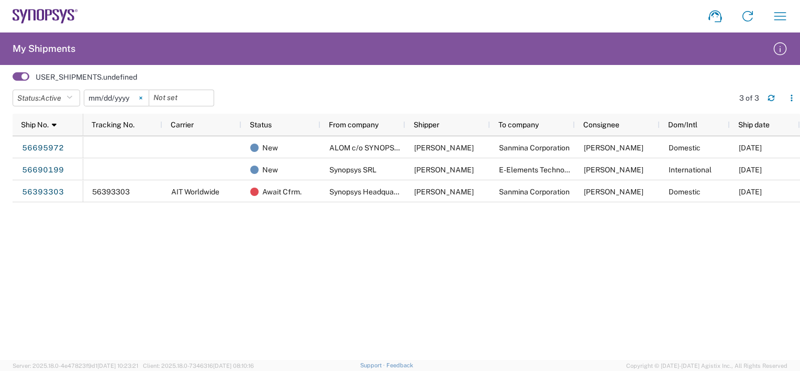
click at [142, 97] on icon at bounding box center [140, 98] width 3 height 3
click at [54, 124] on icon at bounding box center [54, 124] width 5 height 7
click at [71, 93] on button "Status: Active" at bounding box center [47, 98] width 68 height 17
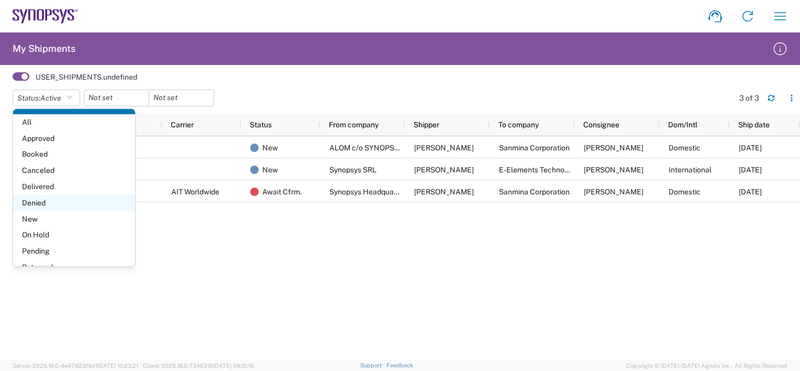
scroll to position [60, 0]
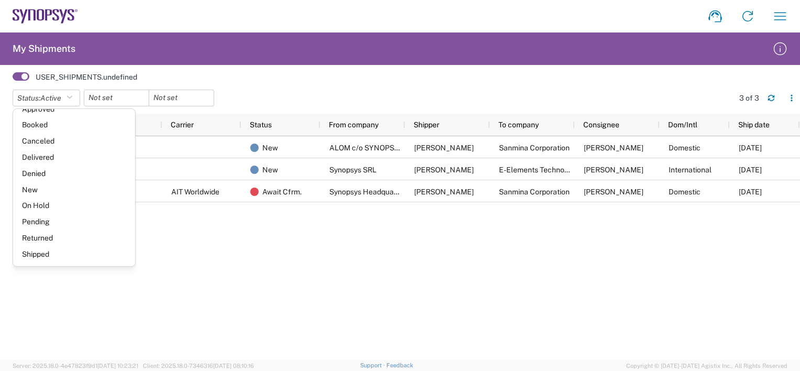
click at [45, 252] on span "Shipped" at bounding box center [74, 254] width 122 height 16
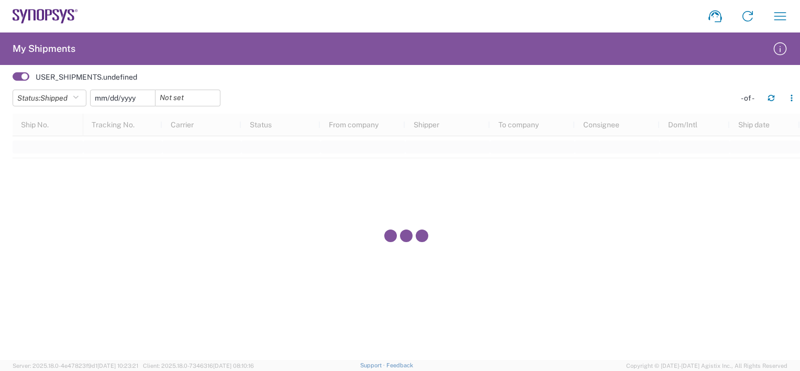
click at [140, 98] on input "date" at bounding box center [123, 98] width 64 height 16
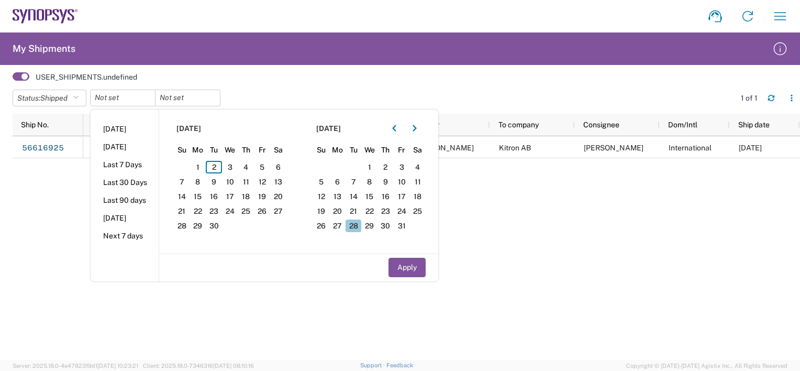
click at [358, 227] on span "28" at bounding box center [354, 225] width 16 height 13
click at [357, 227] on span "28" at bounding box center [354, 225] width 16 height 13
click at [406, 270] on button "Apply" at bounding box center [406, 267] width 37 height 19
type input "[DATE]"
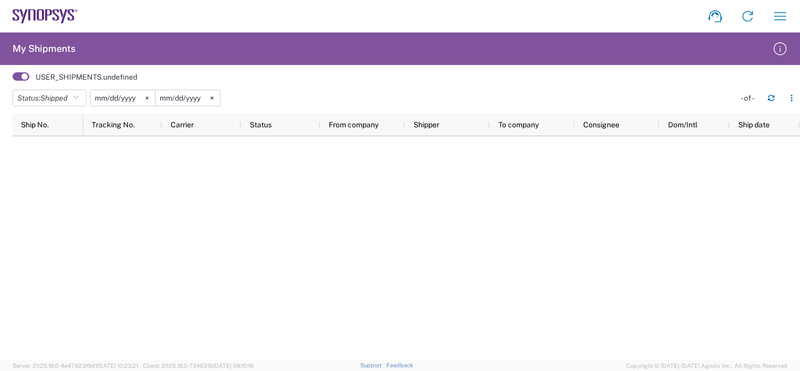
click at [140, 97] on input "[DATE]" at bounding box center [123, 98] width 64 height 16
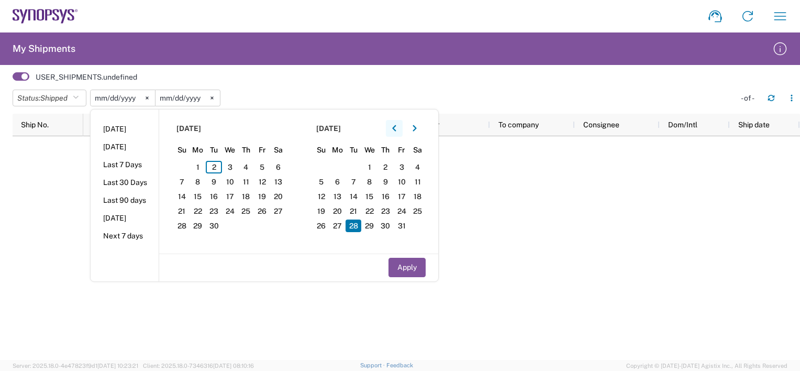
click at [396, 125] on icon "button" at bounding box center [394, 128] width 4 height 7
click at [246, 225] on span "28" at bounding box center [246, 225] width 16 height 13
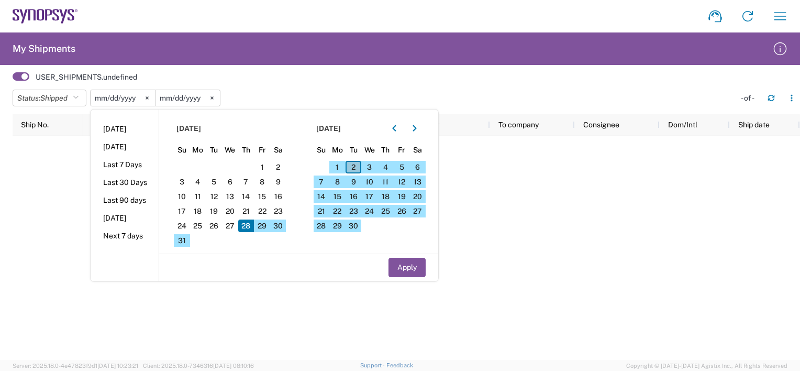
click at [351, 167] on span "2" at bounding box center [354, 167] width 16 height 13
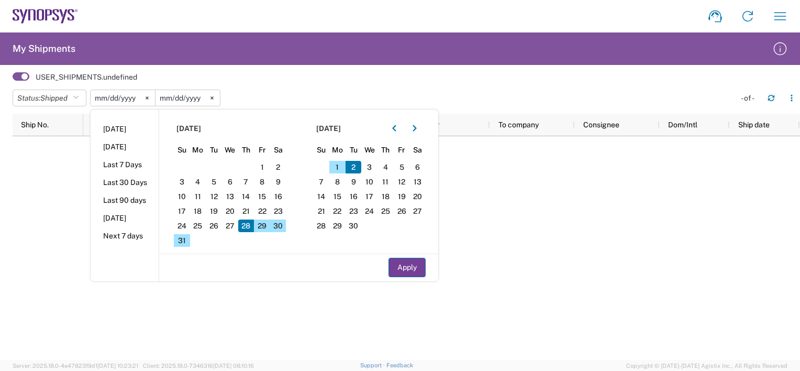
click at [403, 269] on button "Apply" at bounding box center [406, 267] width 37 height 19
type input "[DATE]"
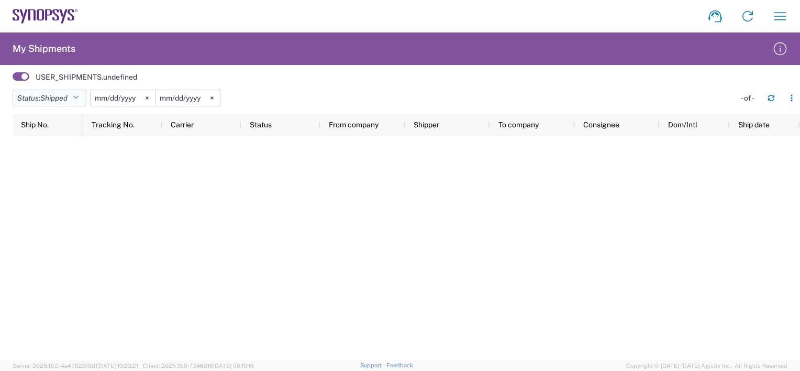
click at [72, 102] on button "Status: Shipped" at bounding box center [50, 98] width 74 height 17
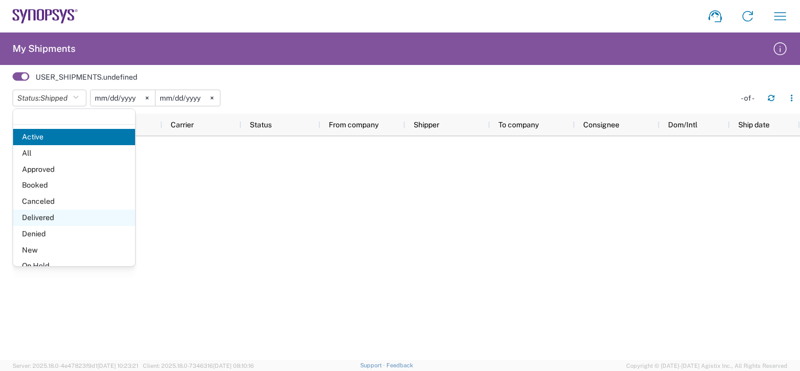
click at [52, 216] on span "Delivered" at bounding box center [74, 217] width 122 height 16
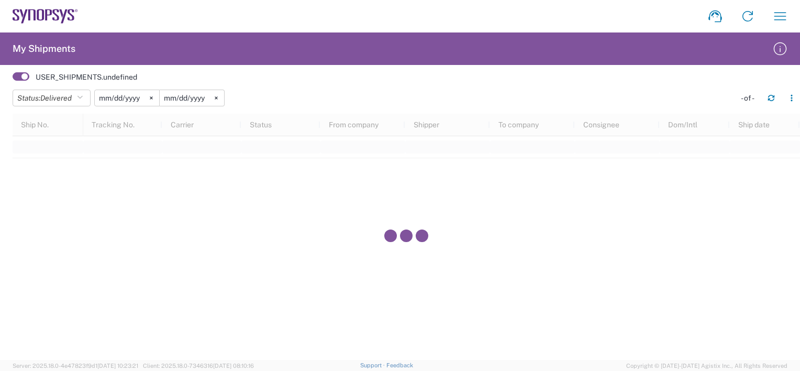
click at [142, 98] on input "[DATE]" at bounding box center [127, 98] width 64 height 16
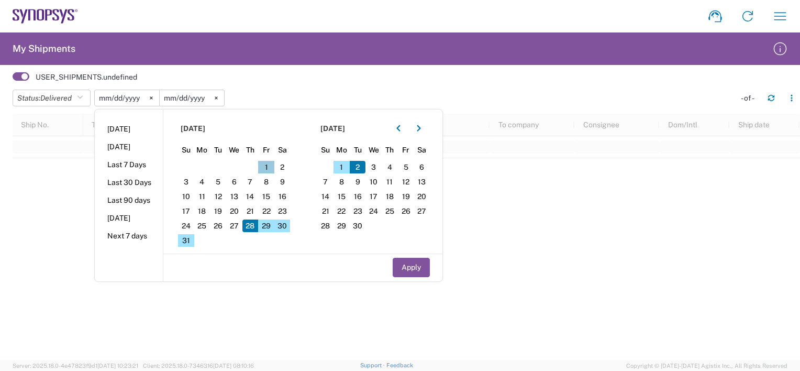
click at [273, 168] on span "1" at bounding box center [266, 167] width 16 height 13
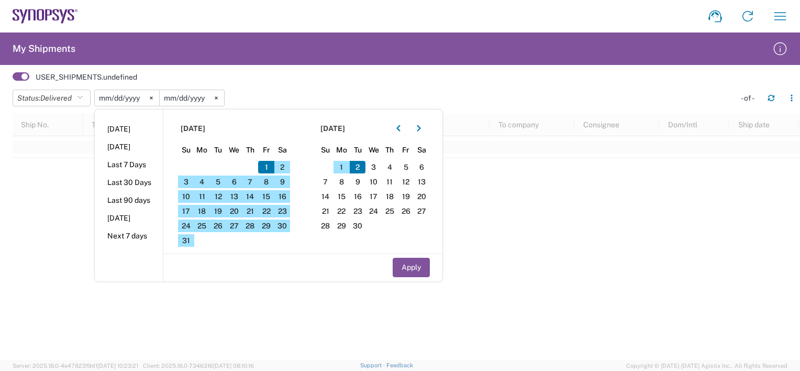
click at [358, 162] on span "2" at bounding box center [358, 167] width 16 height 13
click at [411, 270] on button "Apply" at bounding box center [411, 267] width 37 height 19
type input "[DATE]"
